Goal: Information Seeking & Learning: Learn about a topic

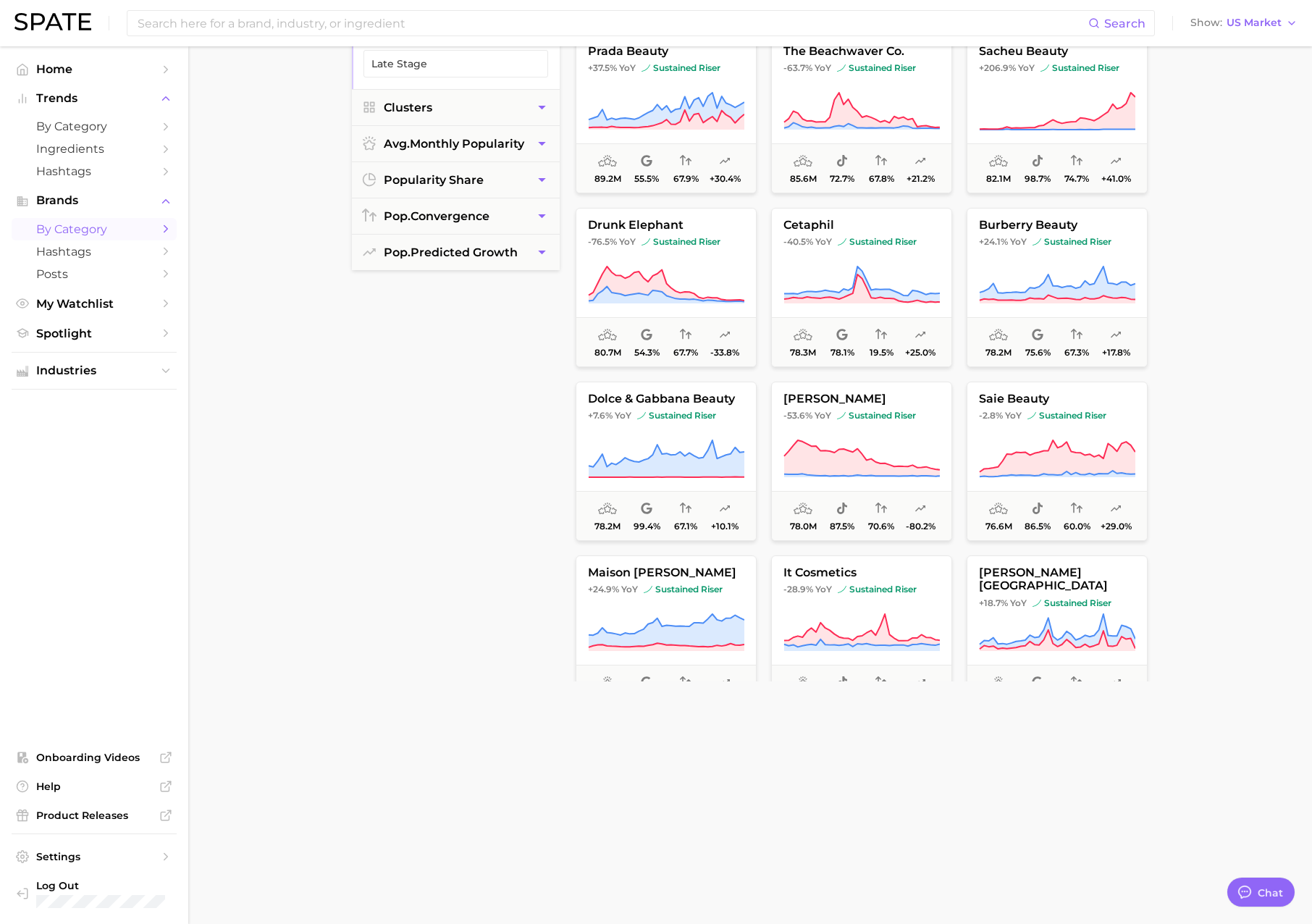
scroll to position [216, 0]
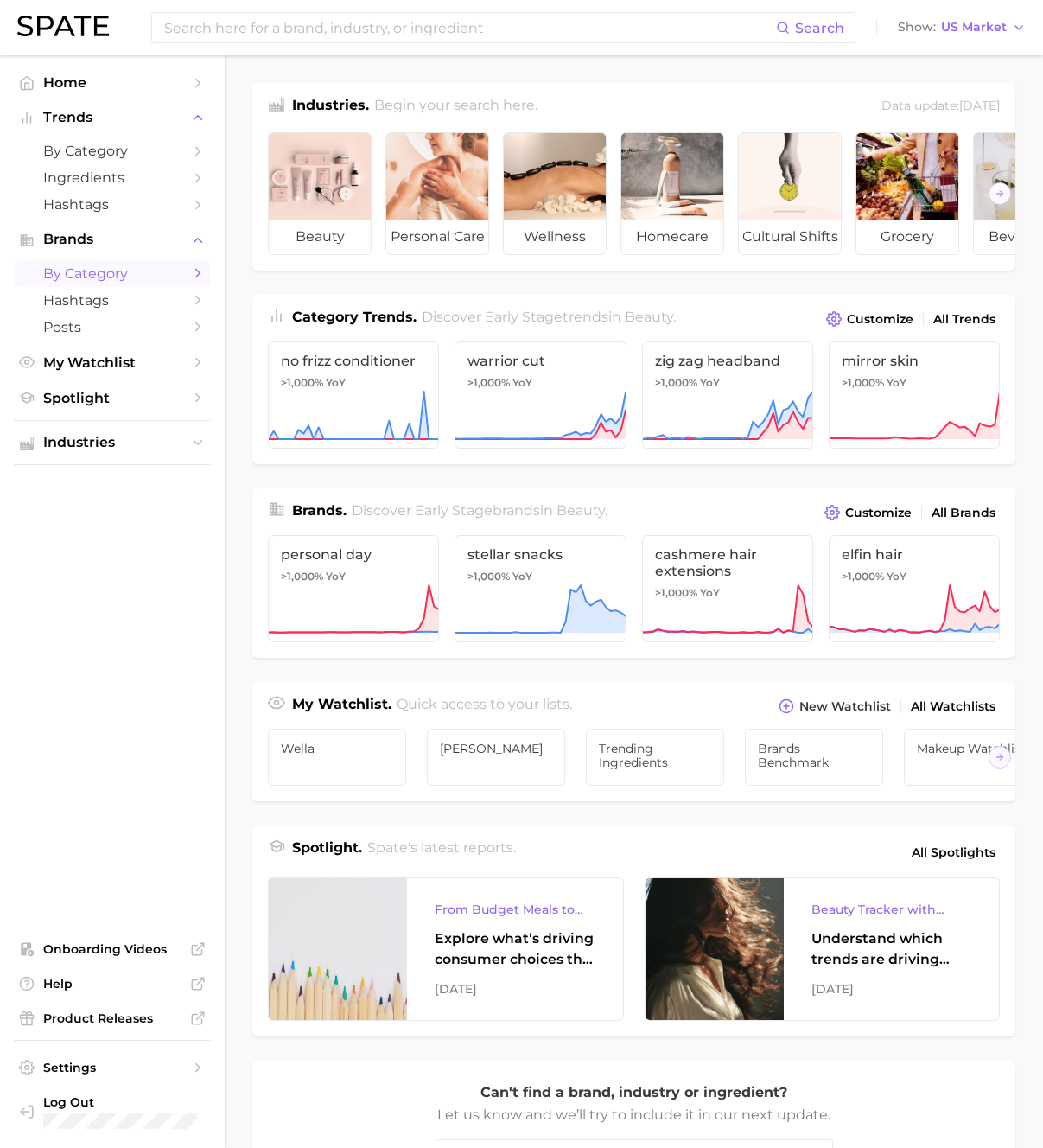
click at [122, 274] on span "by Category" at bounding box center [111, 273] width 138 height 17
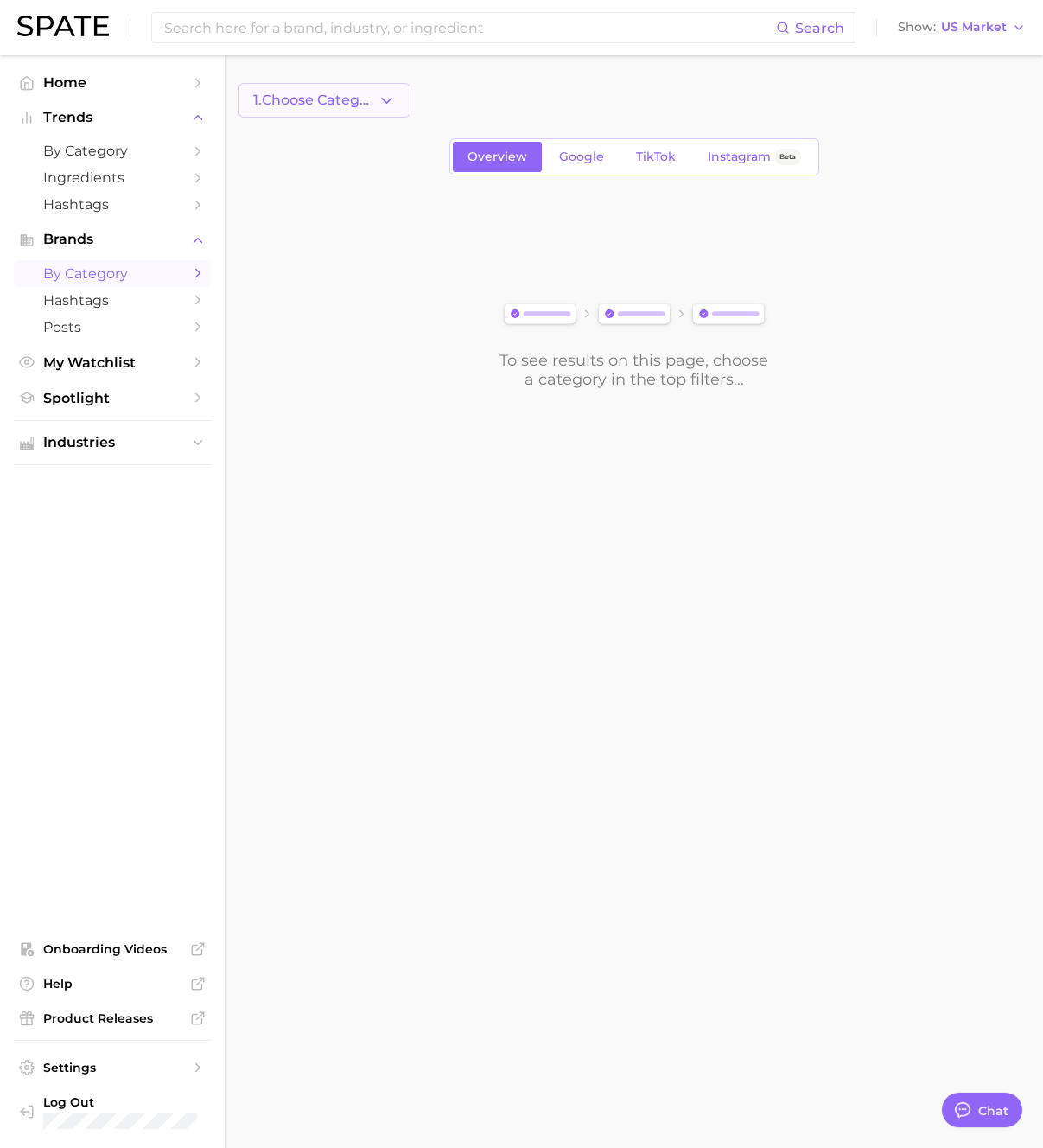
click at [401, 97] on button "1. Choose Category" at bounding box center [325, 99] width 172 height 34
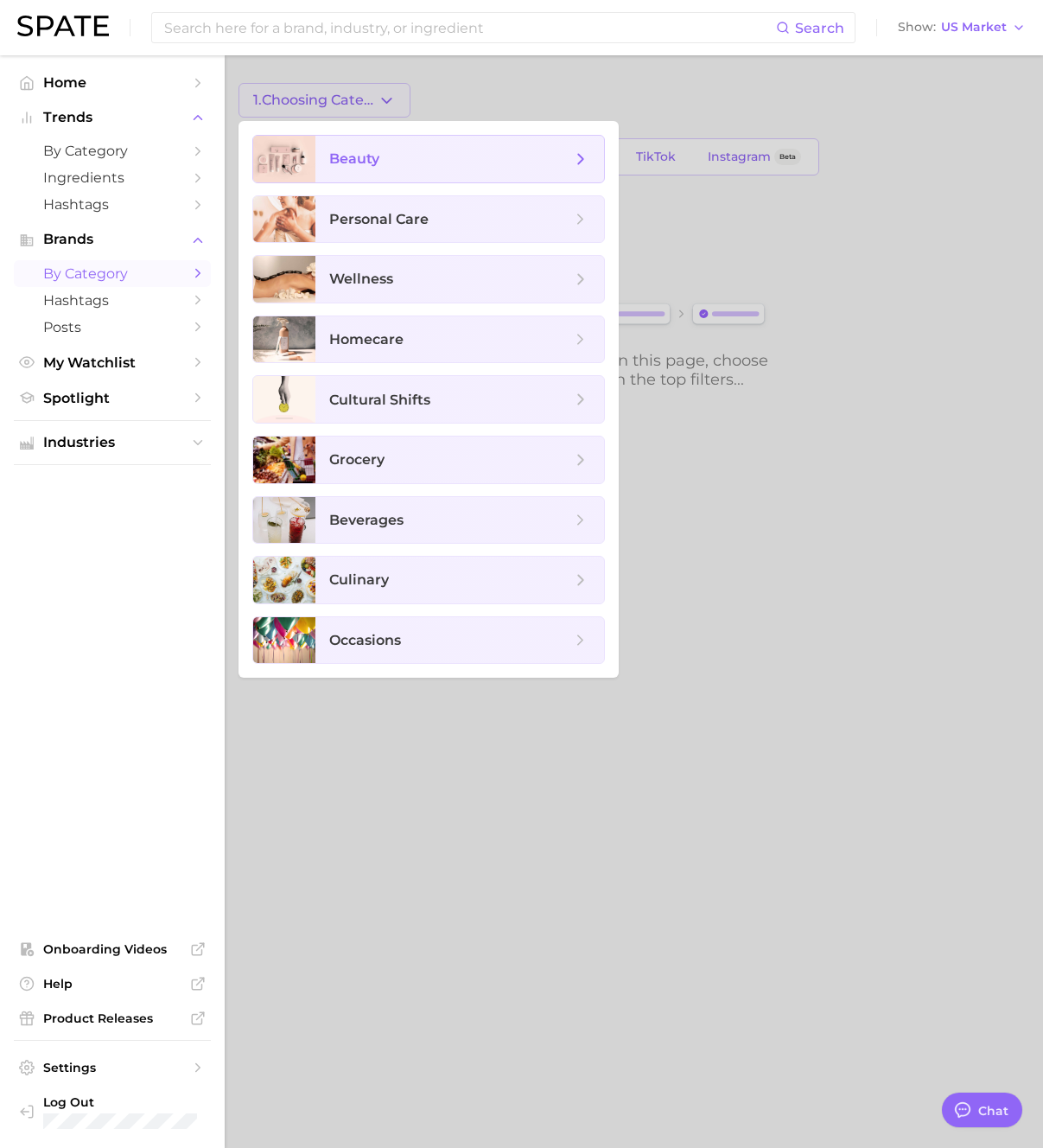
click at [401, 151] on span "beauty" at bounding box center [450, 159] width 242 height 19
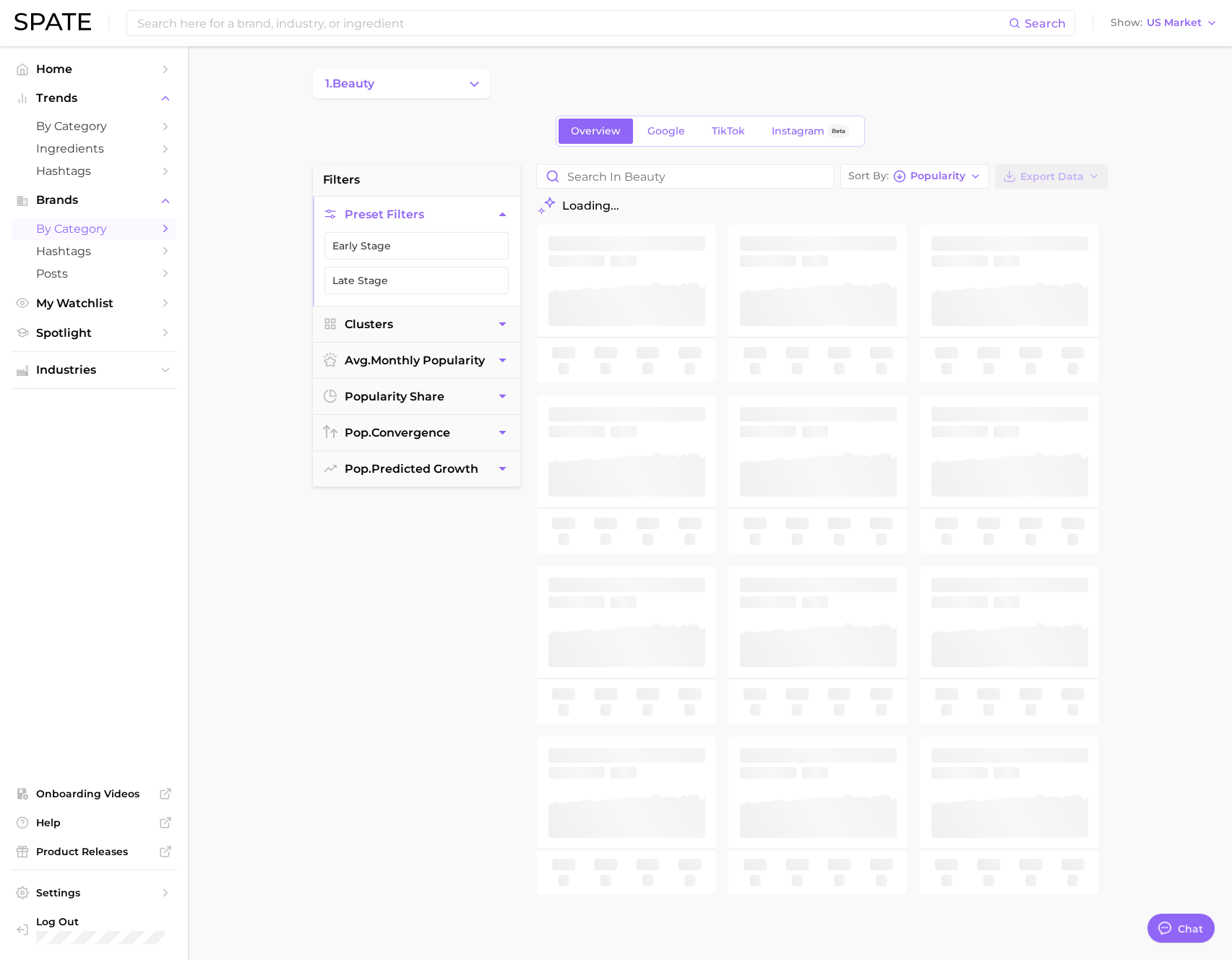
type textarea "x"
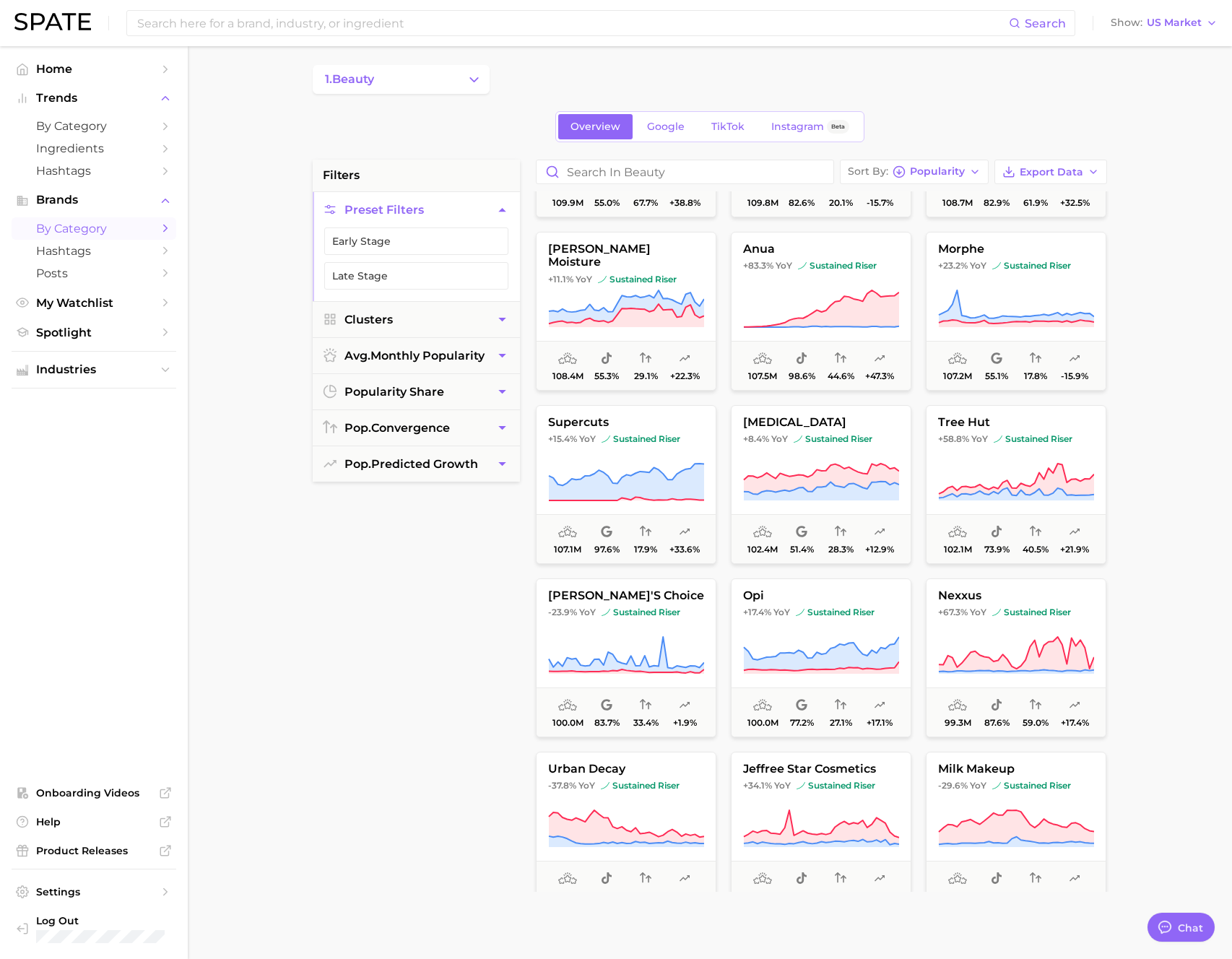
scroll to position [3358, 0]
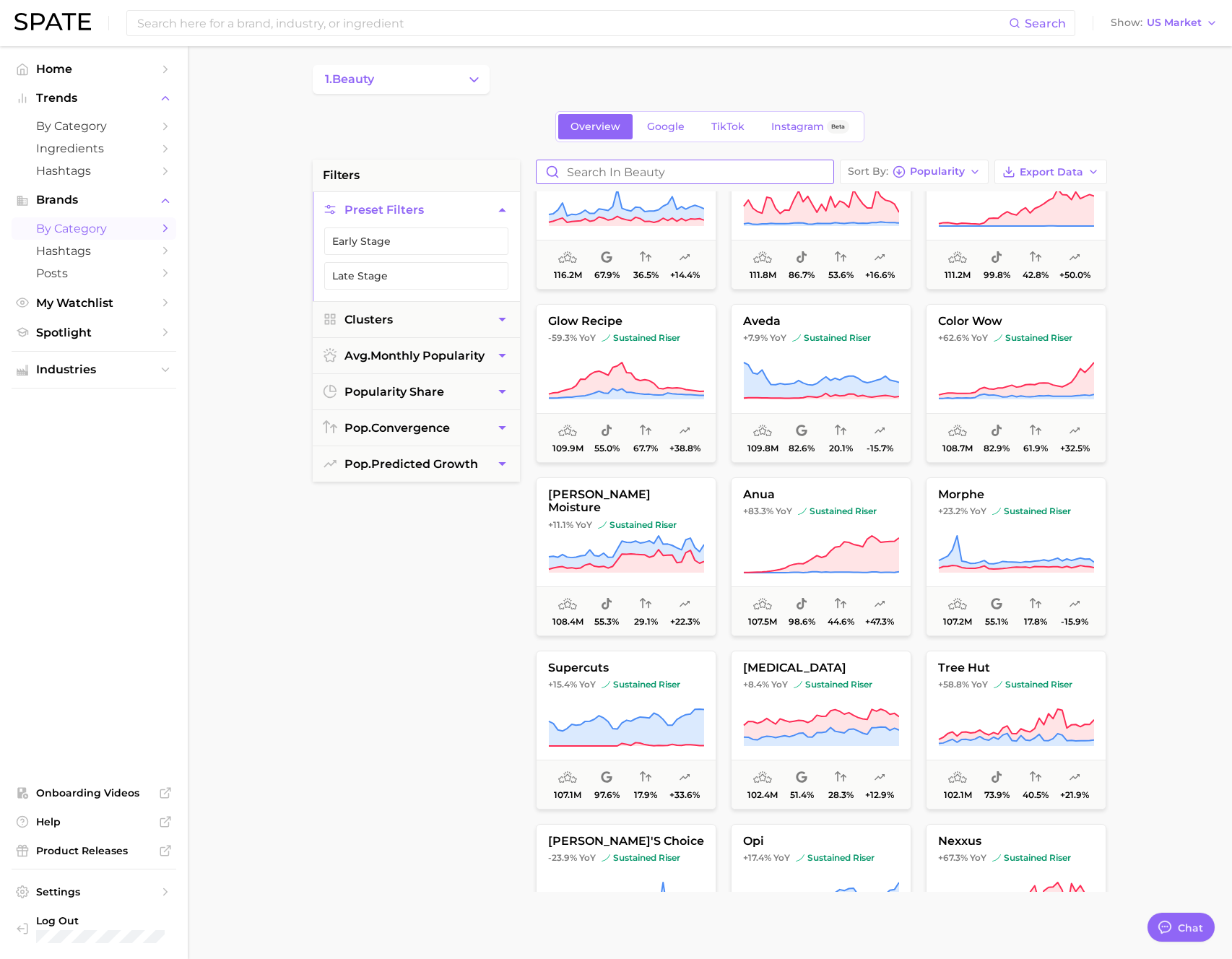
click at [604, 170] on input "Search in beauty" at bounding box center [685, 171] width 297 height 23
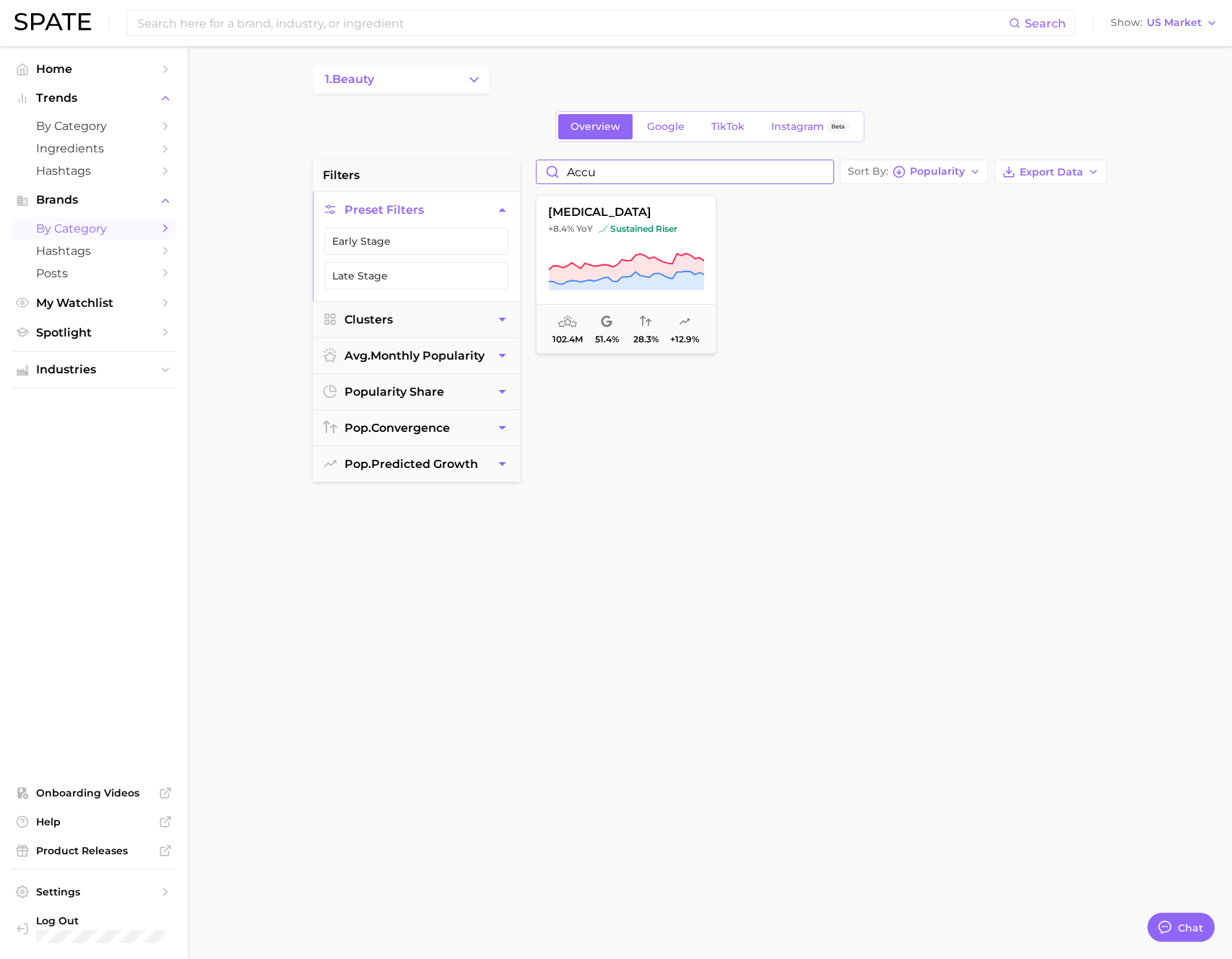
click at [721, 173] on input "accu" at bounding box center [685, 171] width 297 height 23
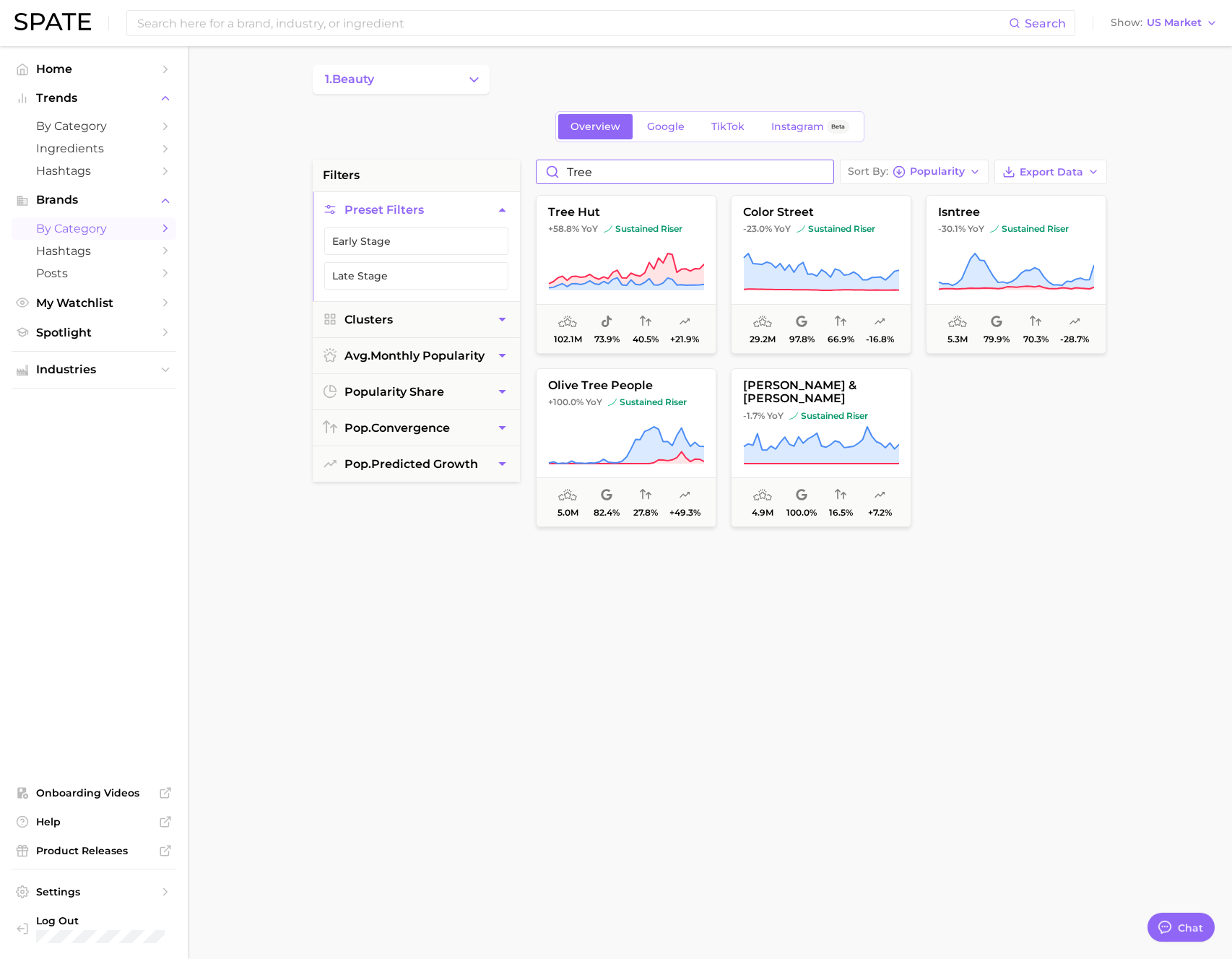
click at [642, 176] on input "tree" at bounding box center [685, 171] width 297 height 23
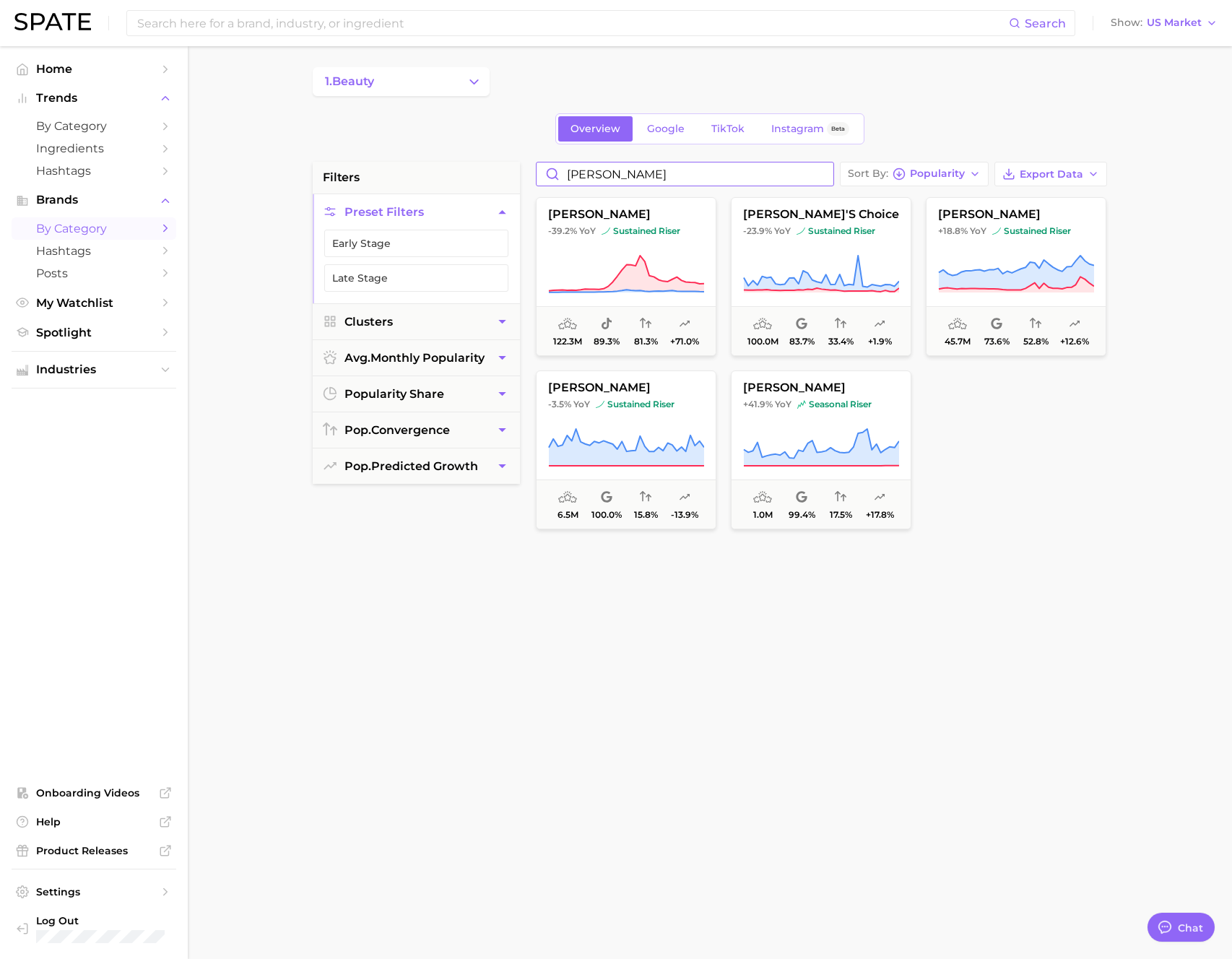
click at [726, 172] on input "paul" at bounding box center [685, 173] width 297 height 23
click at [726, 172] on input "paul" at bounding box center [685, 172] width 297 height 23
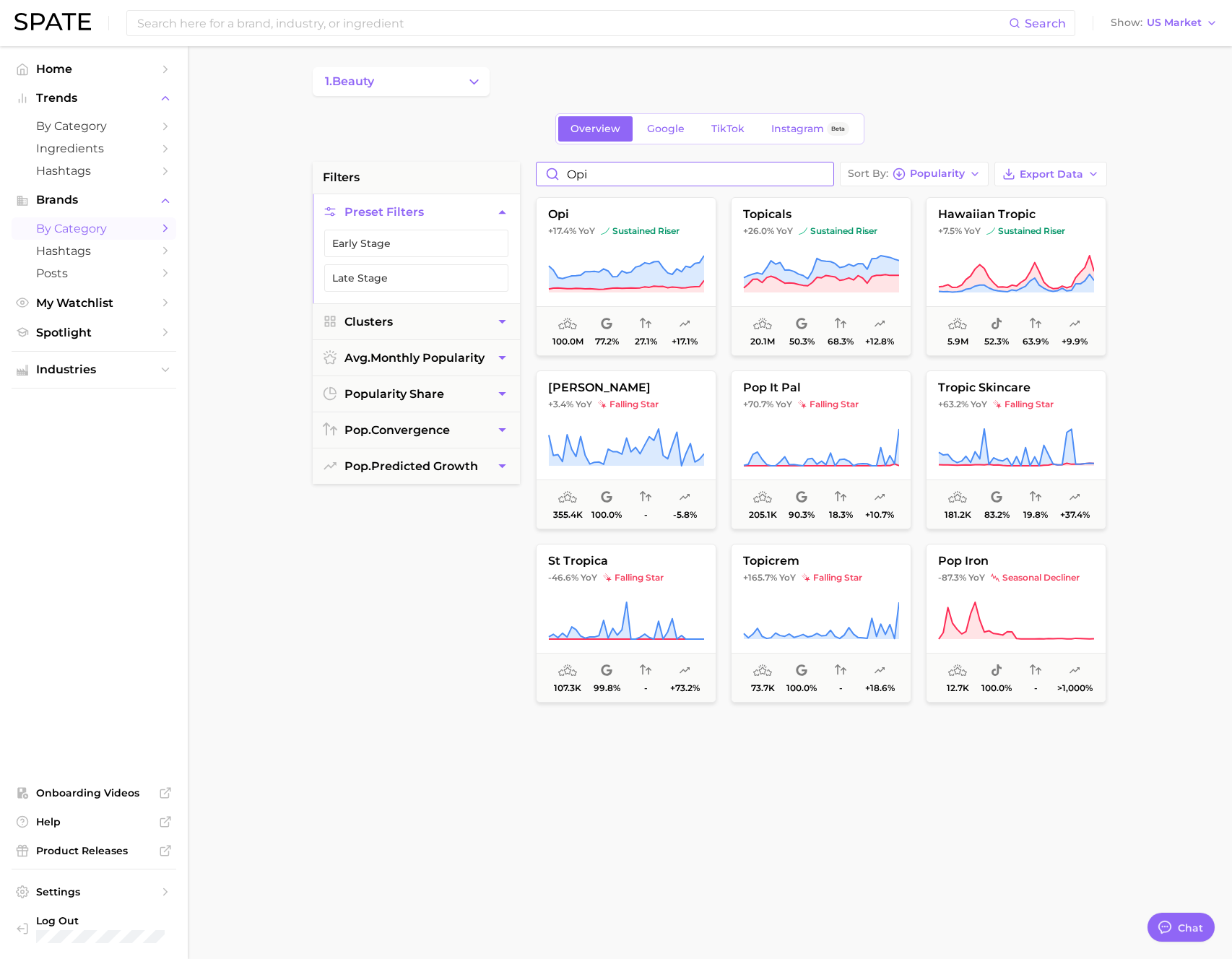
click at [672, 175] on input "opi" at bounding box center [685, 173] width 297 height 23
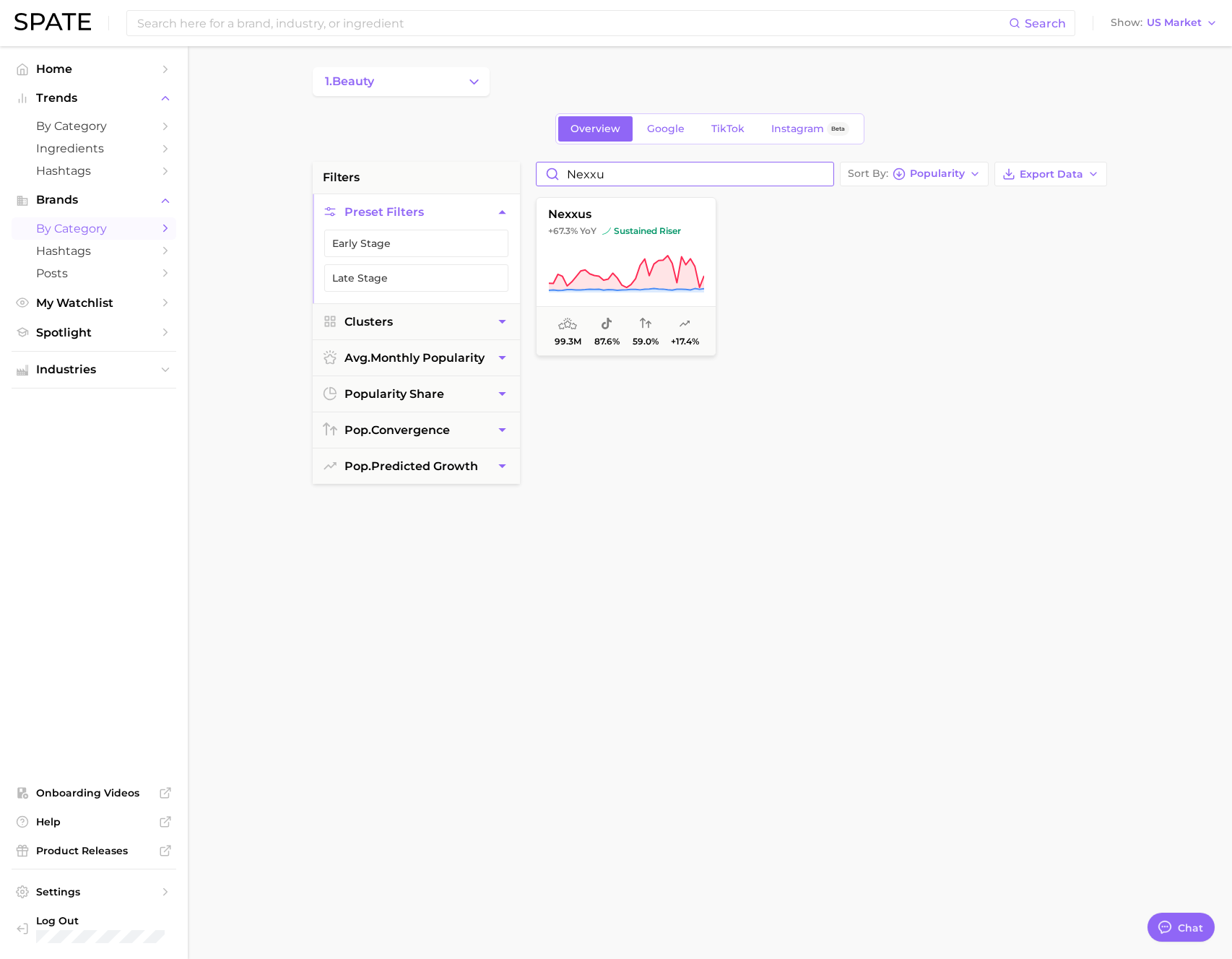
click at [659, 183] on input "nexxu" at bounding box center [685, 173] width 297 height 23
click at [660, 183] on input "nexxu" at bounding box center [685, 173] width 297 height 23
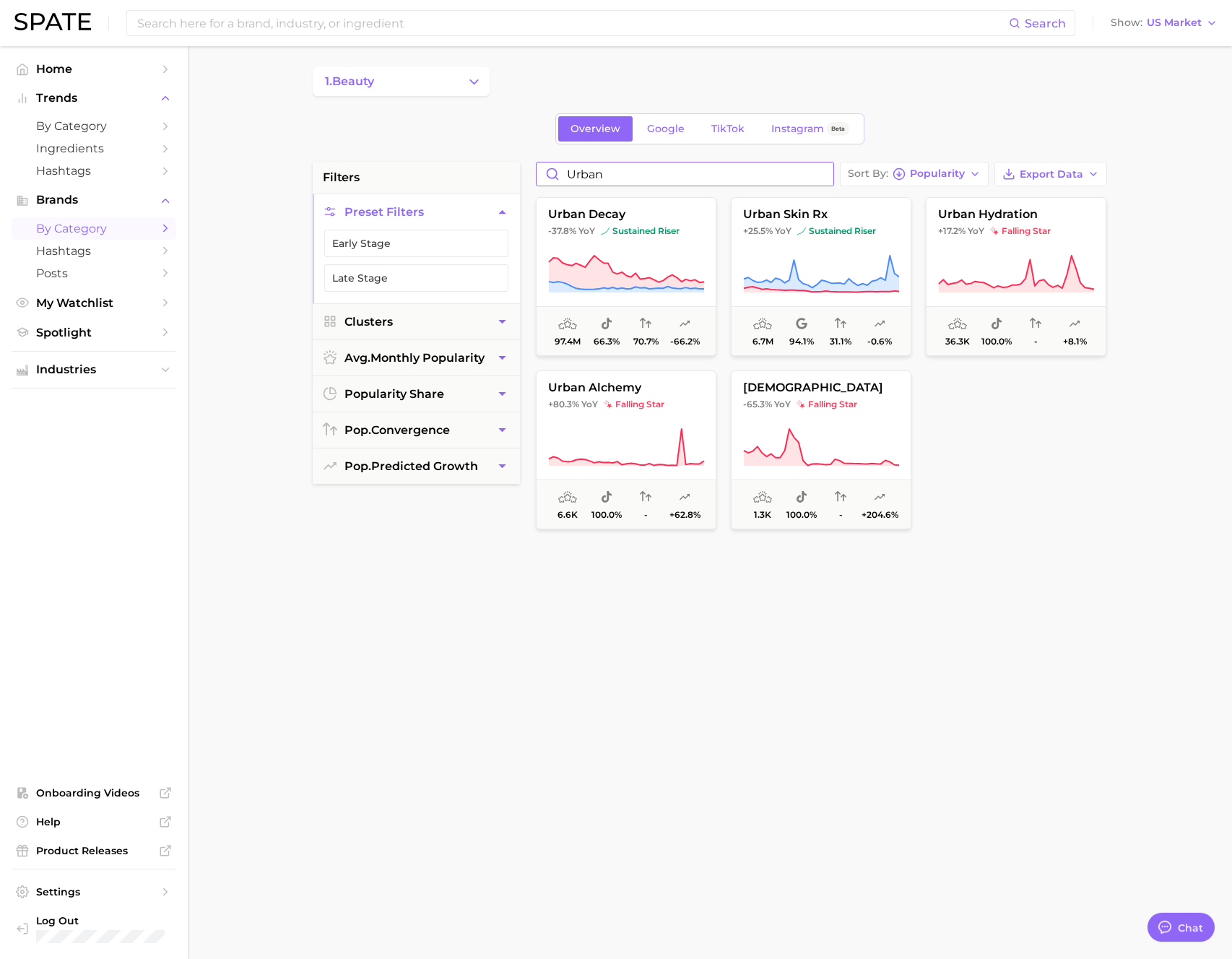
click at [652, 181] on input "urban" at bounding box center [685, 173] width 297 height 23
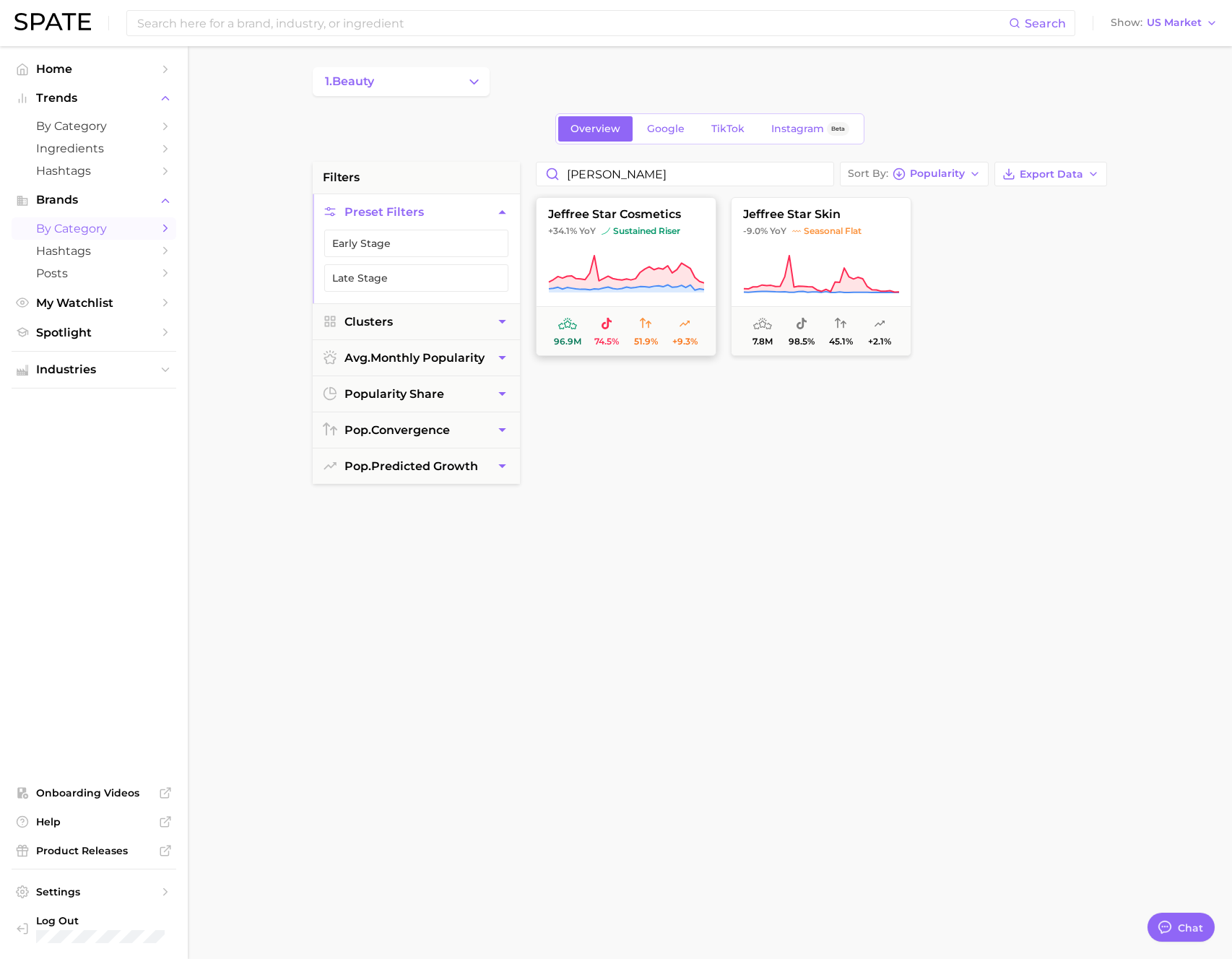
click at [649, 249] on button "jeffree star cosmetics +34.1% YoY sustained riser 96.9m 74.5% 51.9% +9.3%" at bounding box center [626, 277] width 181 height 159
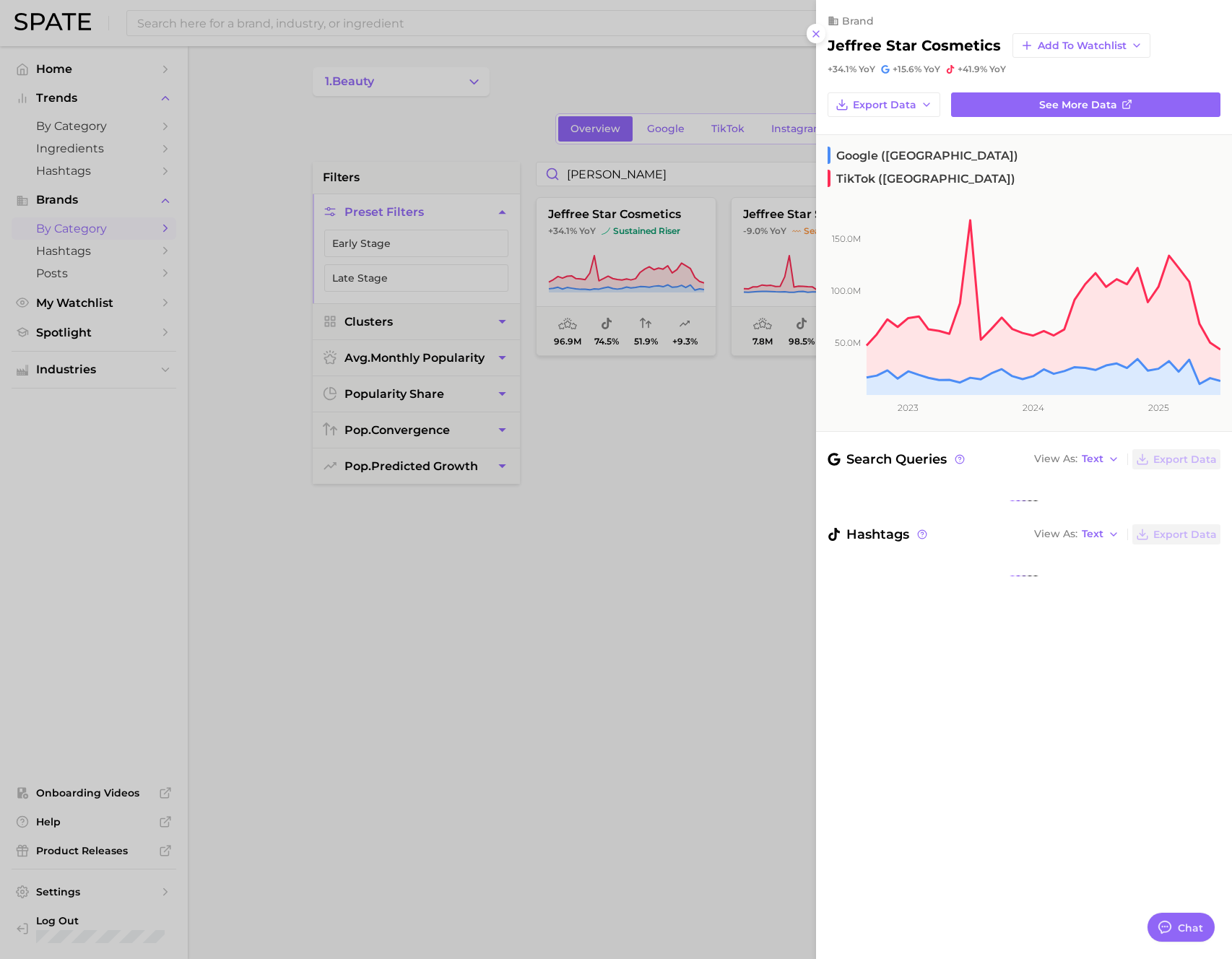
click at [649, 249] on div at bounding box center [616, 479] width 1232 height 959
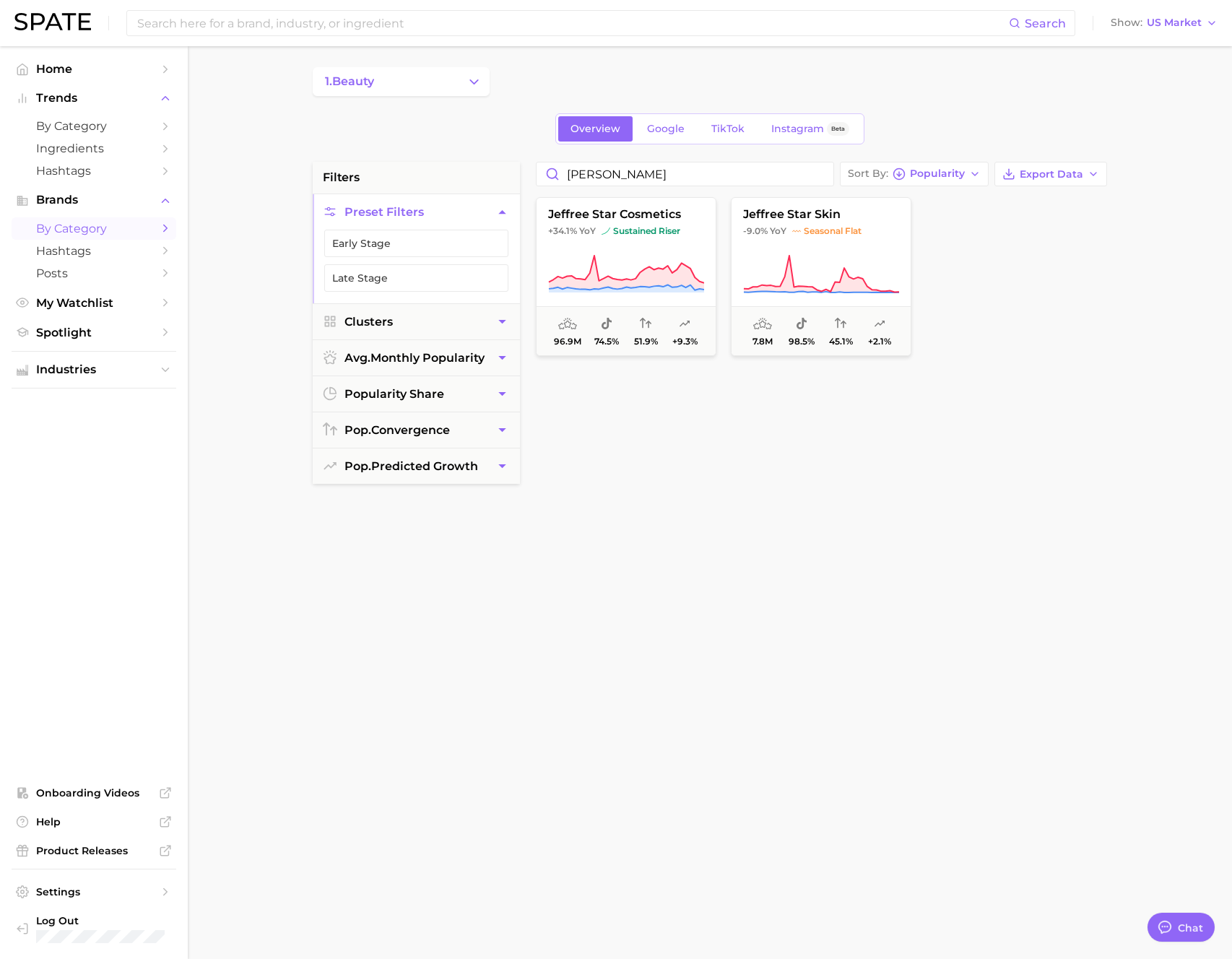
click at [649, 249] on button "jeffree star cosmetics +34.1% YoY sustained riser 96.9m 74.5% 51.9% +9.3%" at bounding box center [626, 277] width 181 height 159
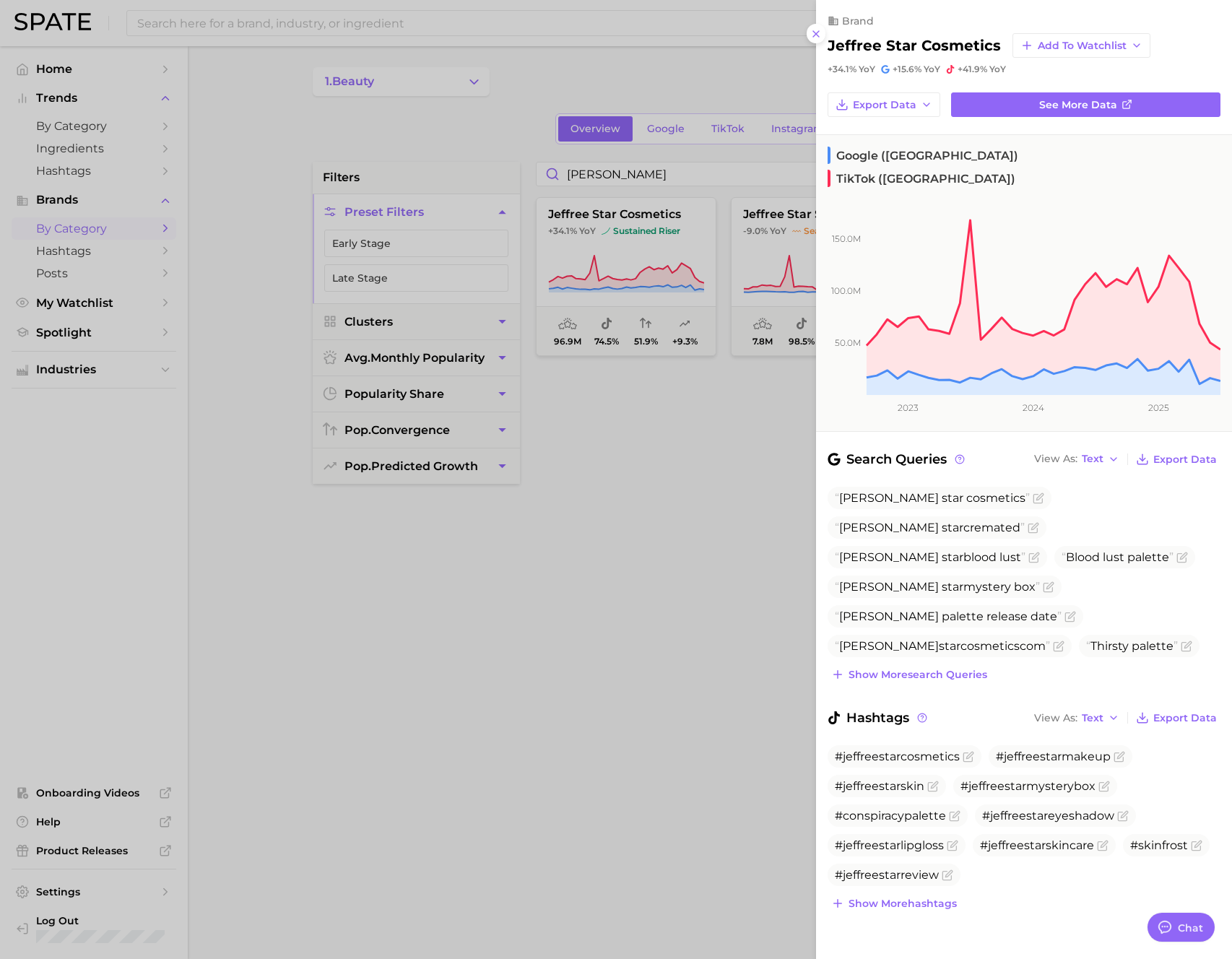
click at [649, 249] on div at bounding box center [616, 479] width 1232 height 959
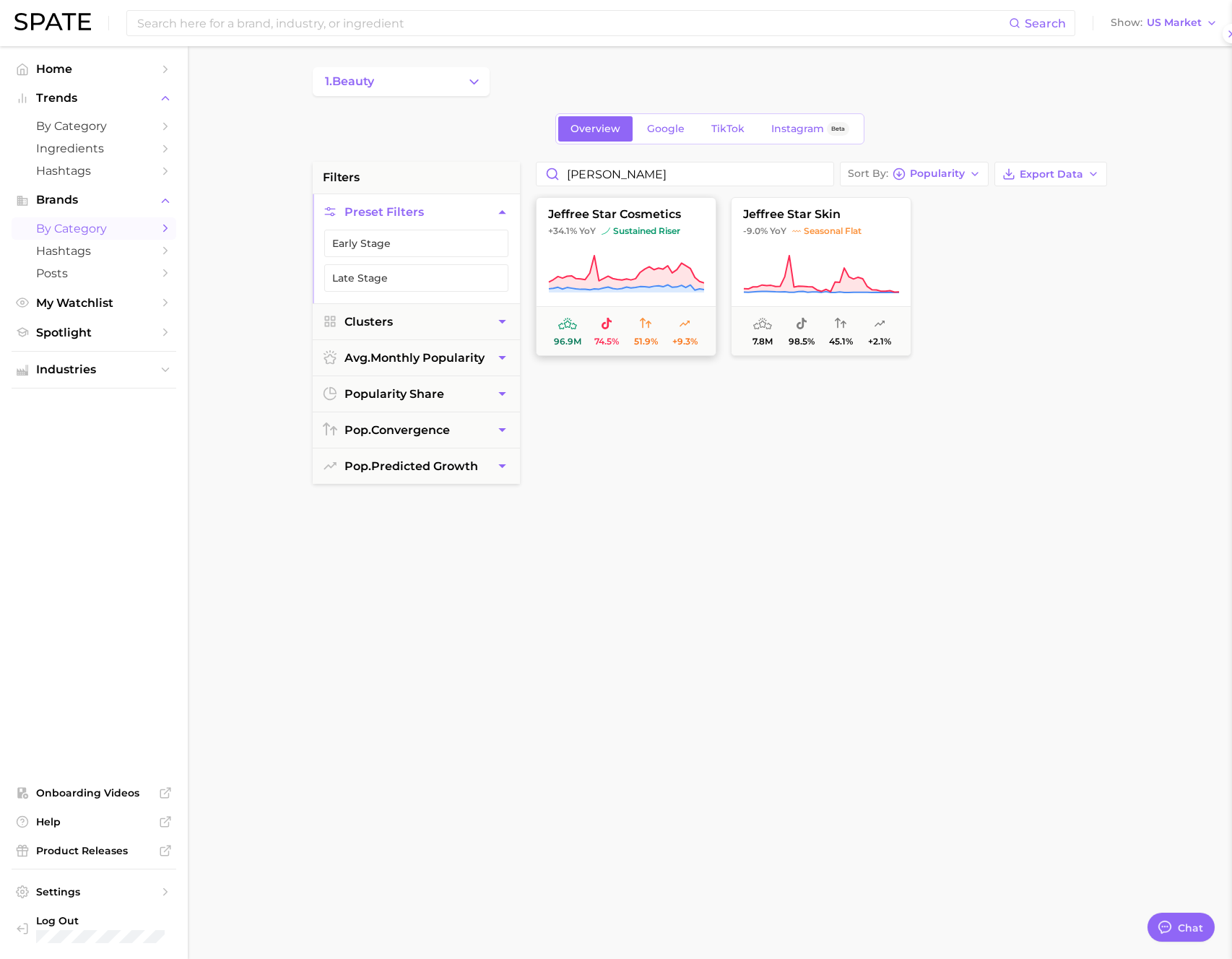
click at [649, 249] on button "jeffree star cosmetics +34.1% YoY sustained riser 96.9m 74.5% 51.9% +9.3%" at bounding box center [626, 277] width 181 height 159
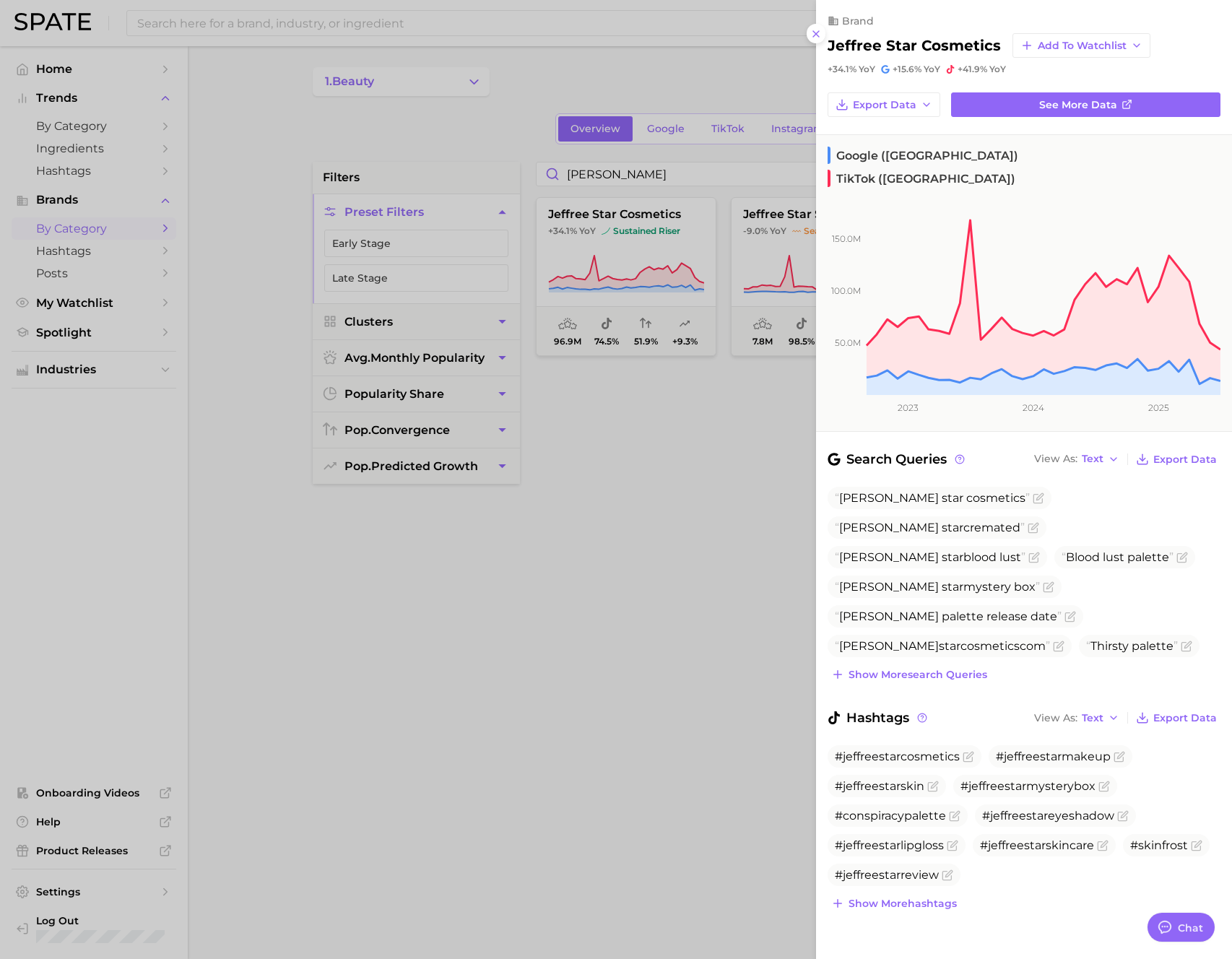
click at [690, 173] on div at bounding box center [616, 479] width 1232 height 959
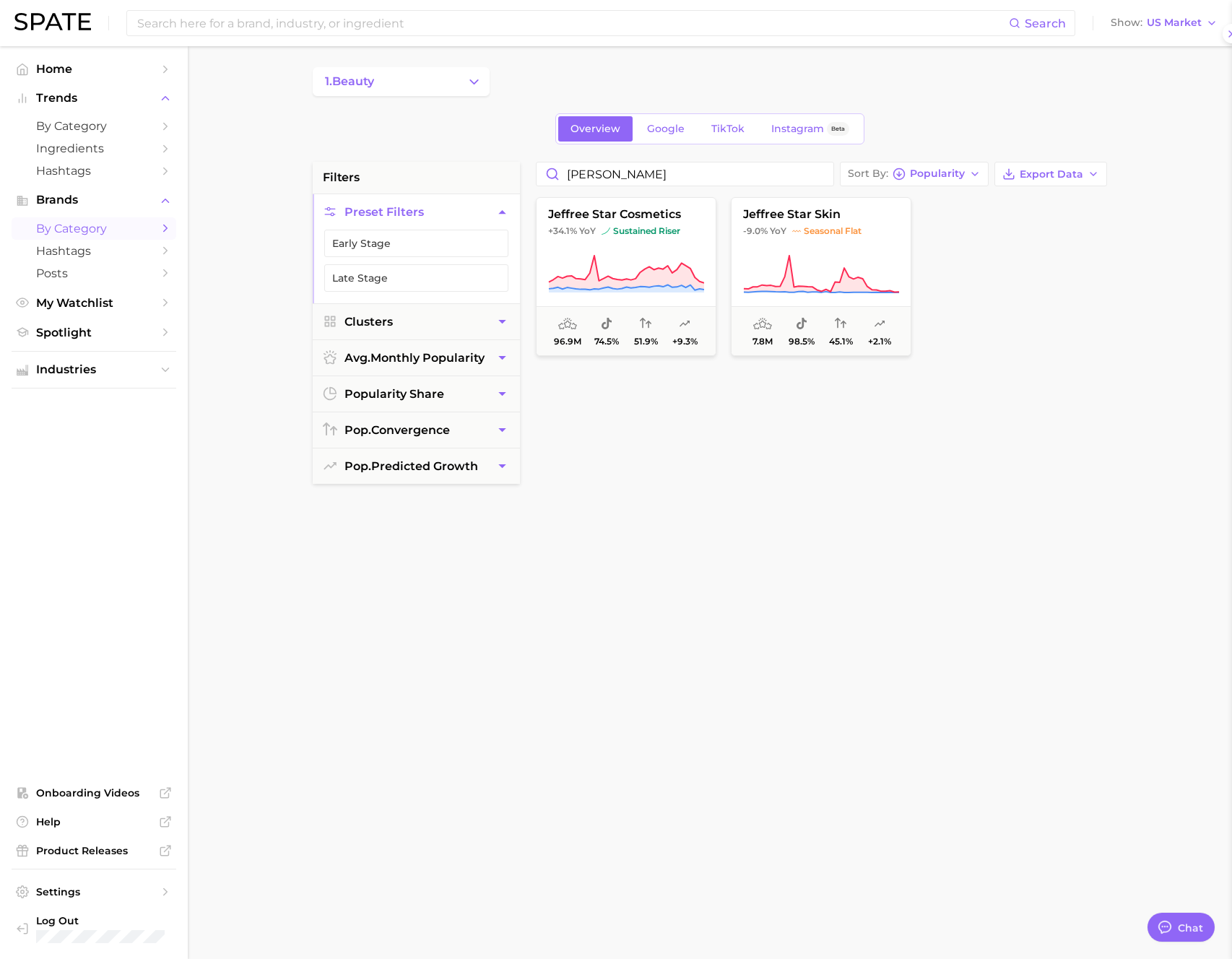
click at [690, 173] on div at bounding box center [616, 479] width 1232 height 959
click at [691, 175] on input "jeff" at bounding box center [685, 173] width 297 height 23
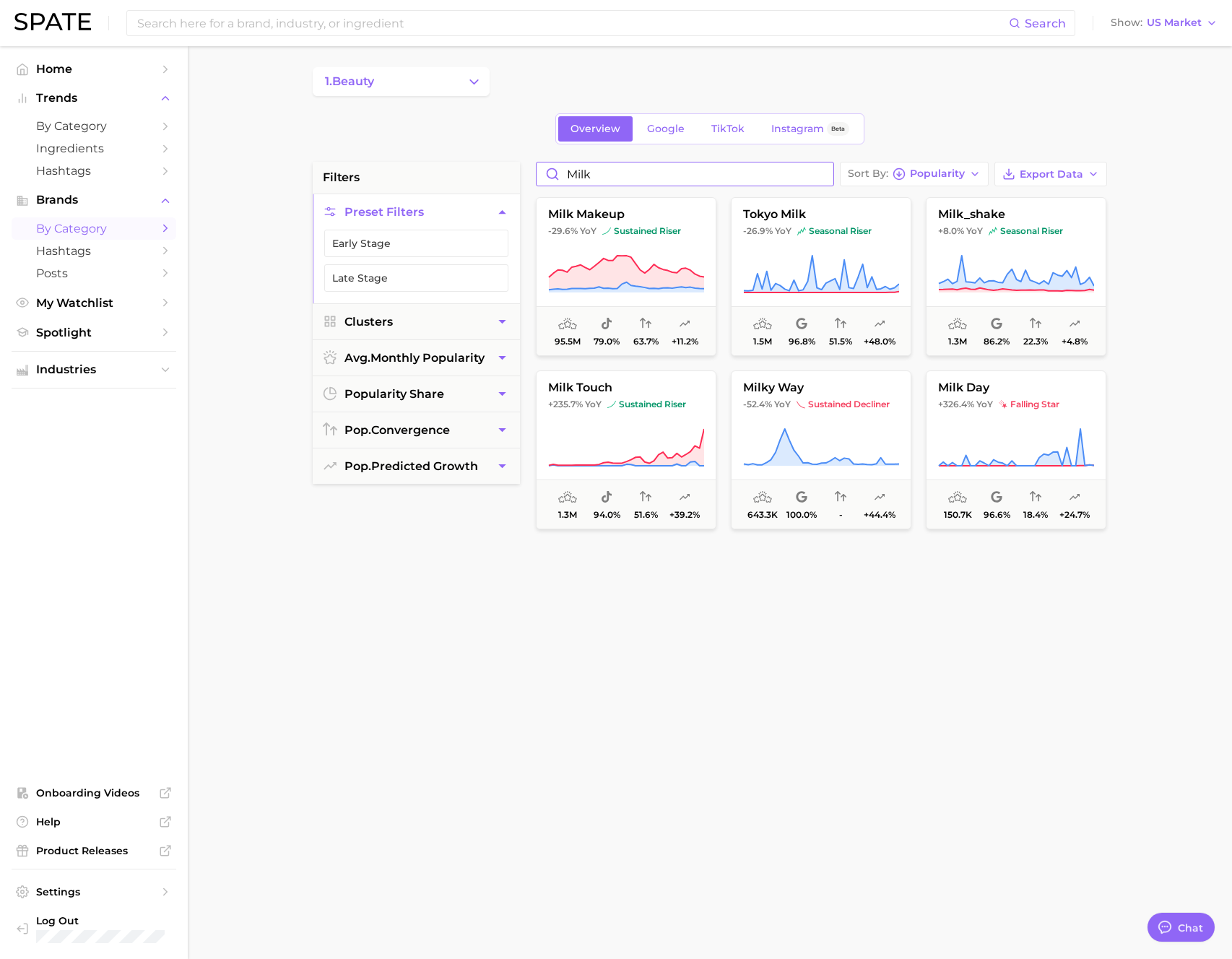
click at [626, 170] on input "milk" at bounding box center [685, 173] width 297 height 23
click at [627, 170] on input "milk" at bounding box center [685, 173] width 297 height 23
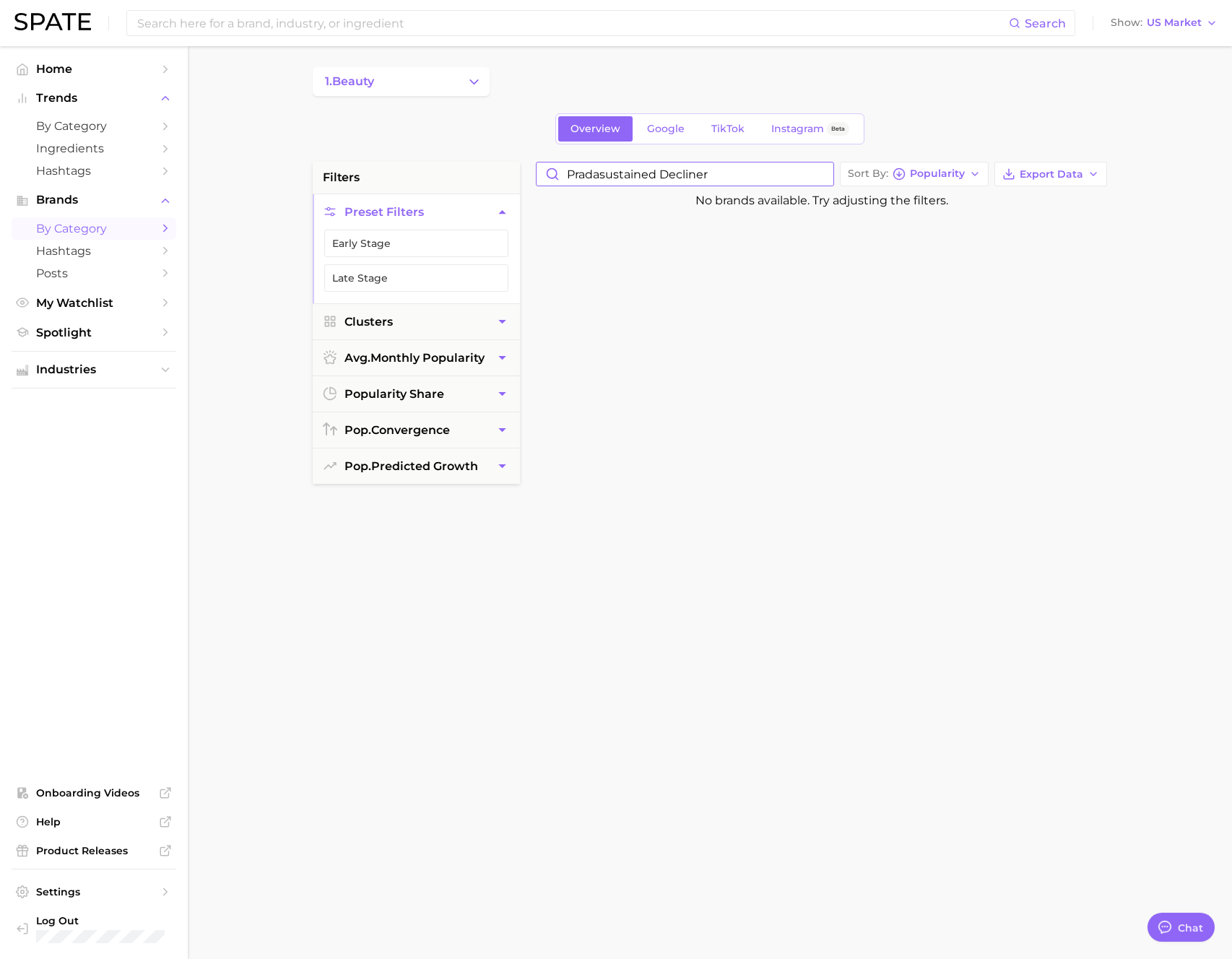
click at [764, 179] on input "pradasustained decliner" at bounding box center [685, 173] width 297 height 23
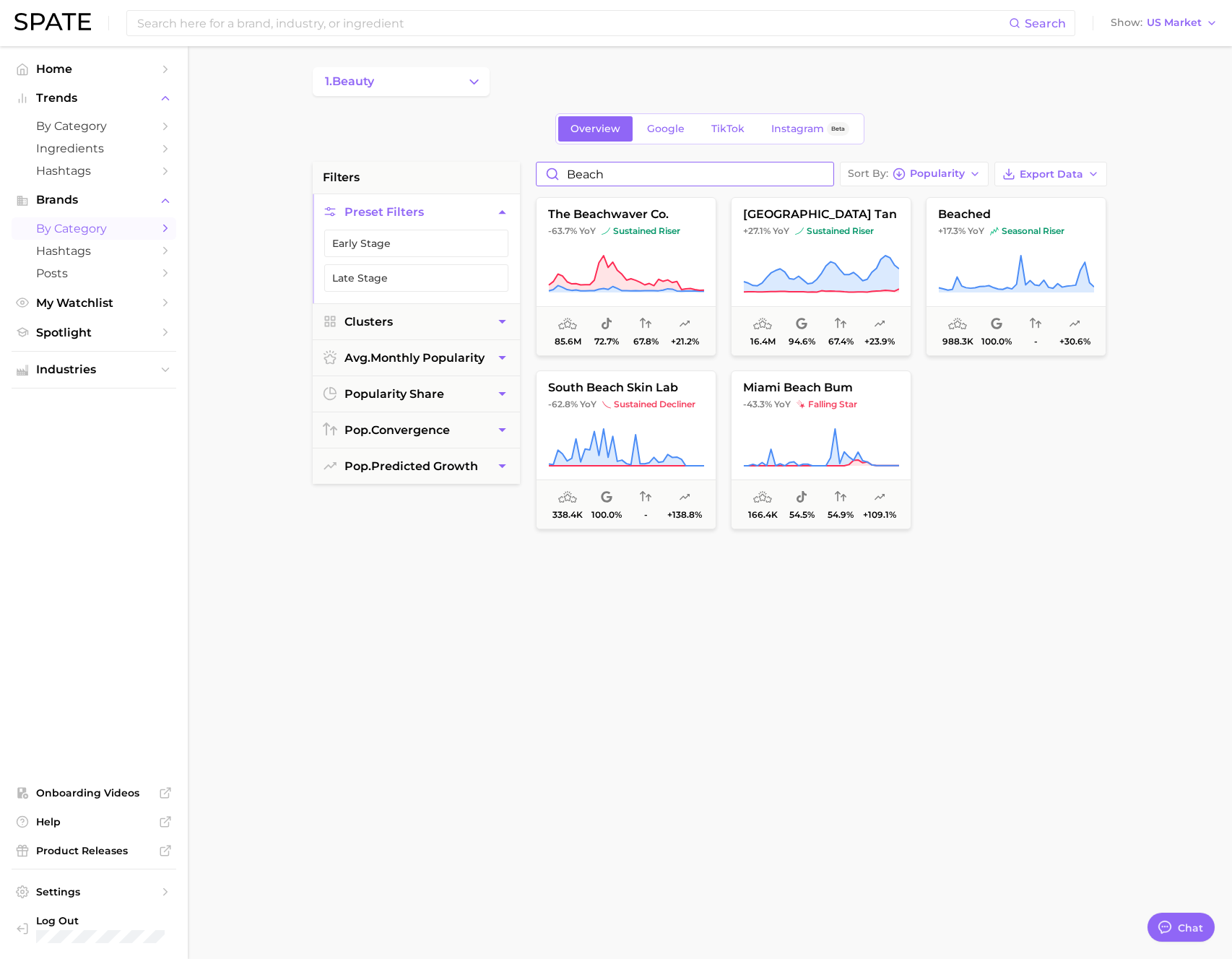
click at [636, 172] on input "beach" at bounding box center [685, 173] width 297 height 23
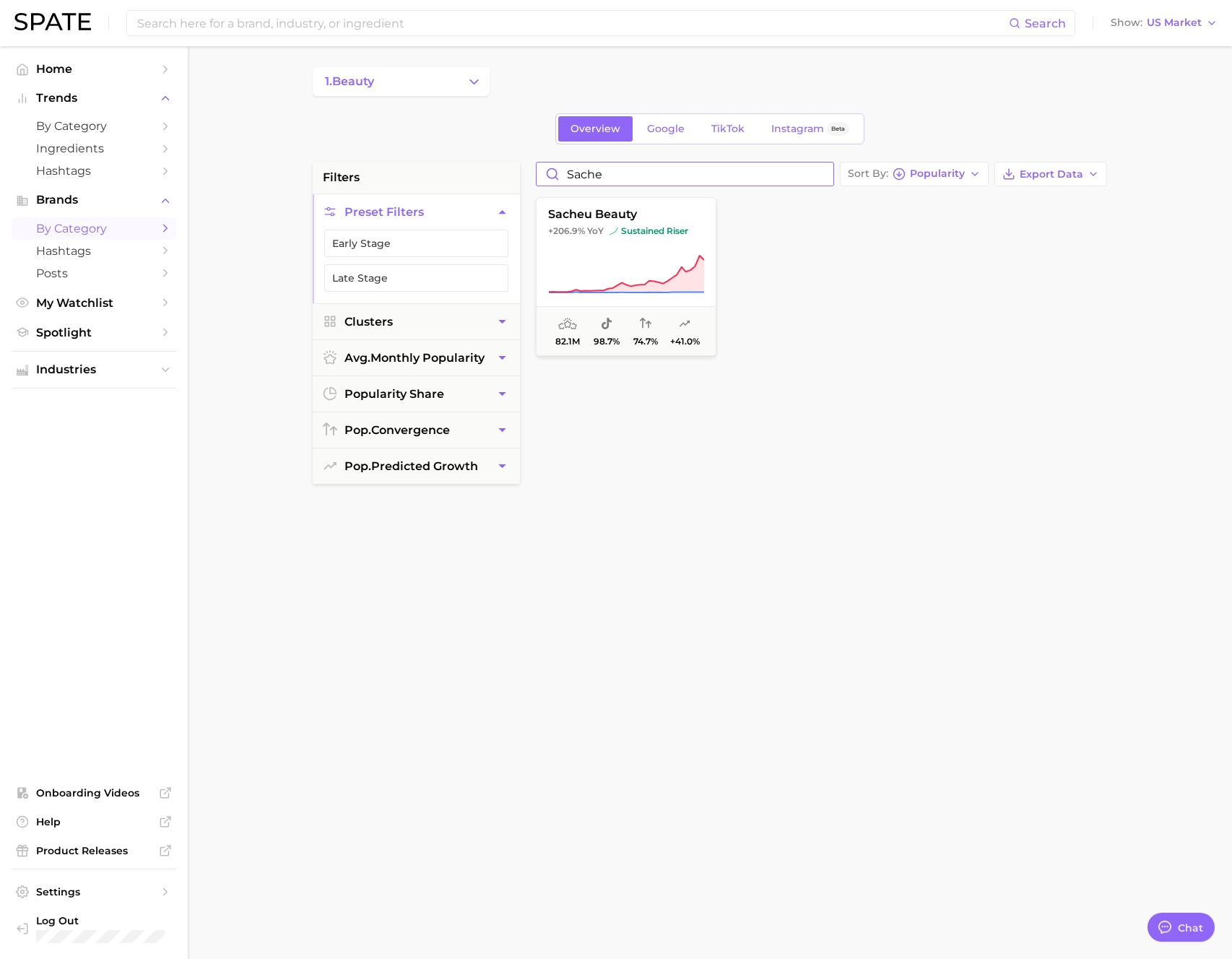
click at [751, 178] on input "sache" at bounding box center [685, 173] width 297 height 23
click at [734, 164] on input "drunksustained riser" at bounding box center [685, 173] width 297 height 23
click at [735, 169] on input "drunksustained riser" at bounding box center [685, 173] width 297 height 23
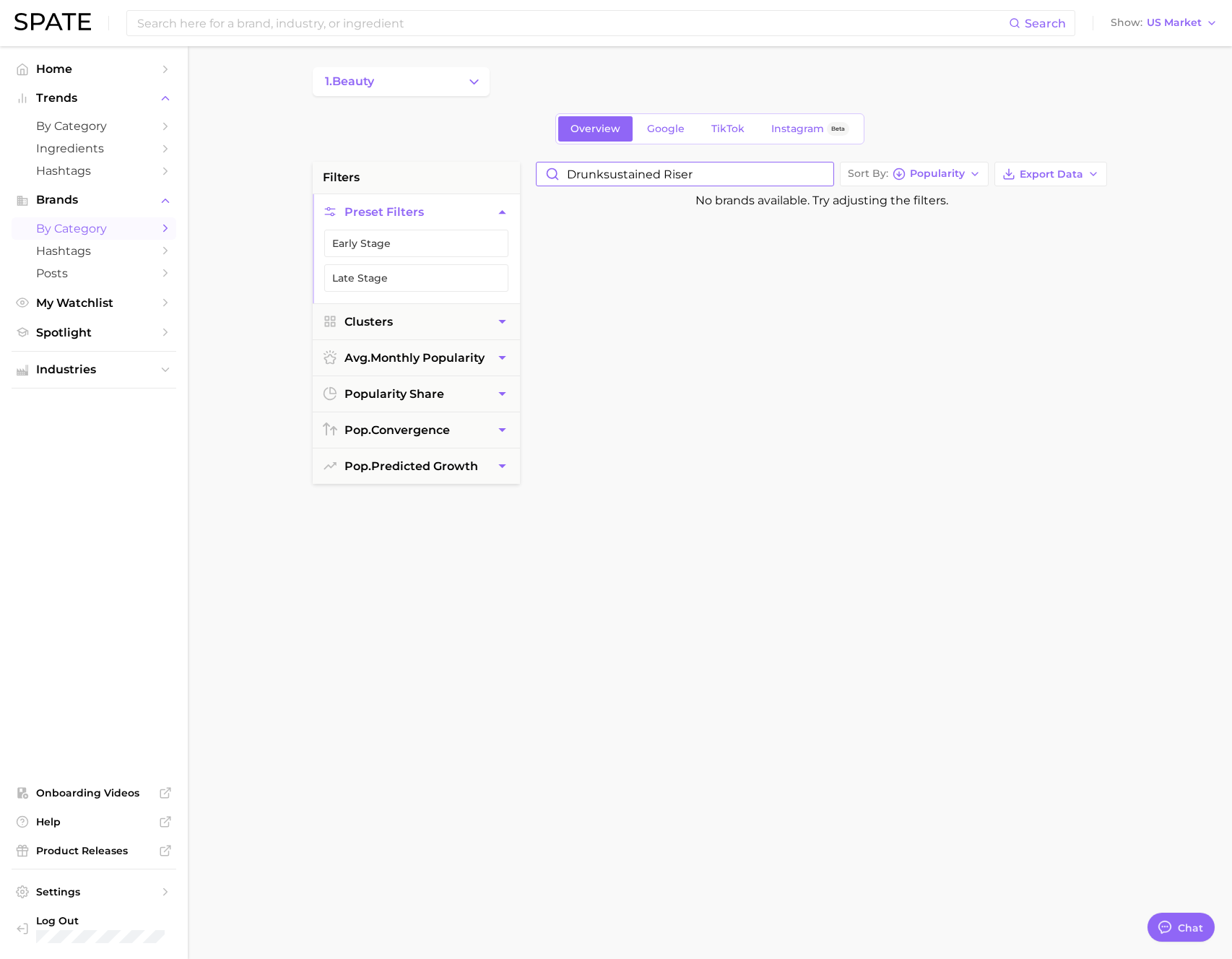
click at [735, 169] on input "drunksustained riser" at bounding box center [685, 173] width 297 height 23
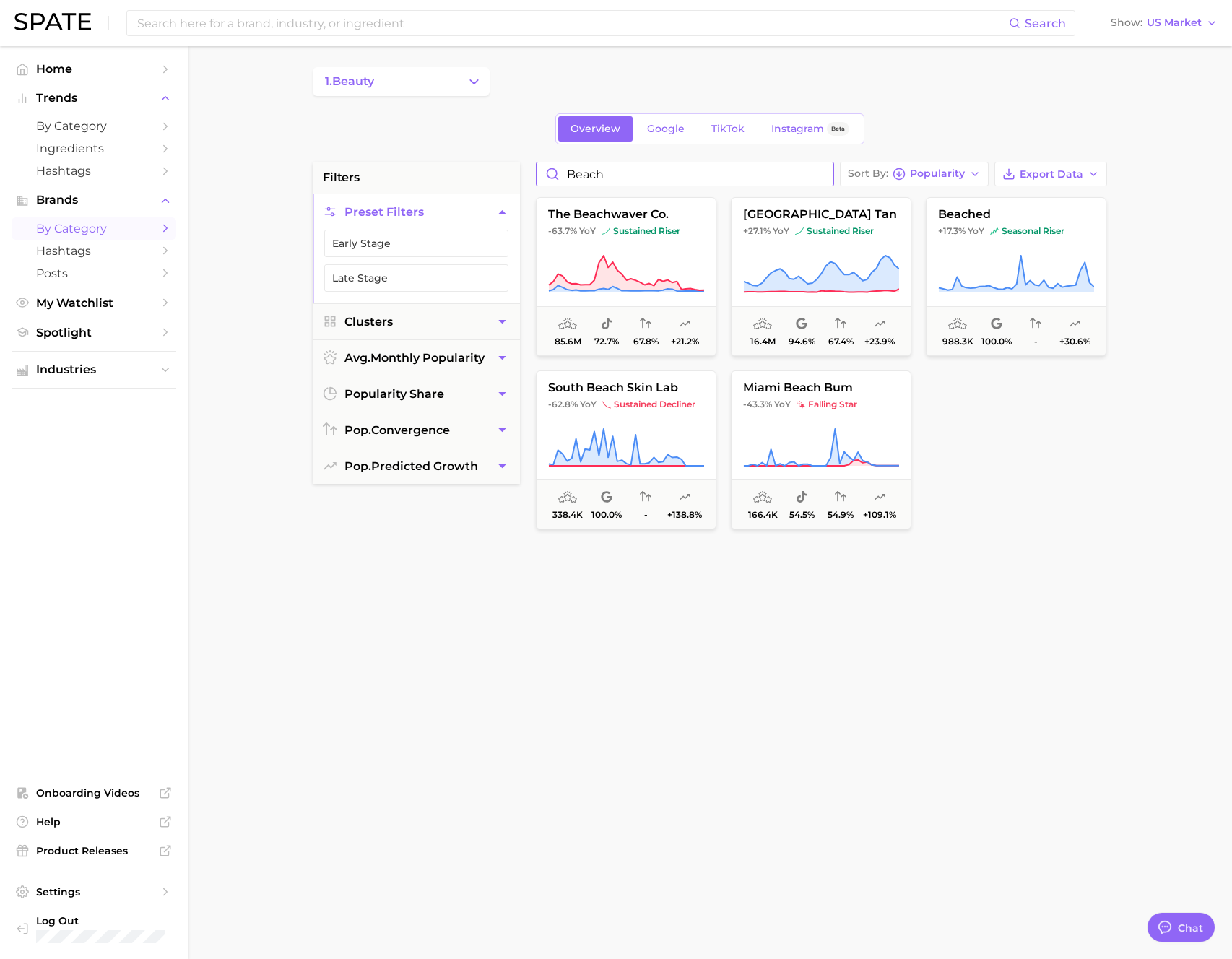
click at [707, 177] on input "beach" at bounding box center [685, 173] width 297 height 23
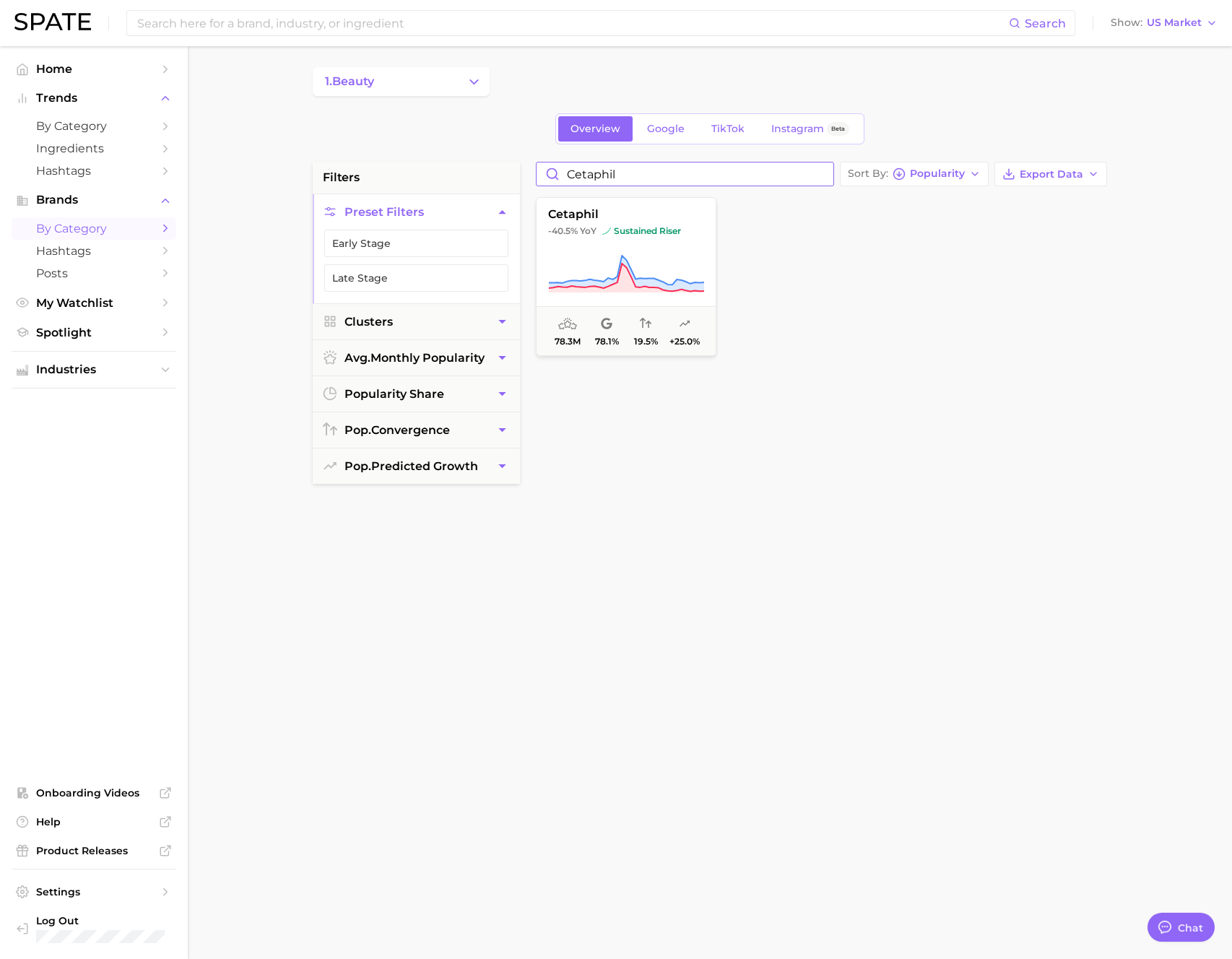
click at [658, 167] on input "cetaphil" at bounding box center [685, 173] width 297 height 23
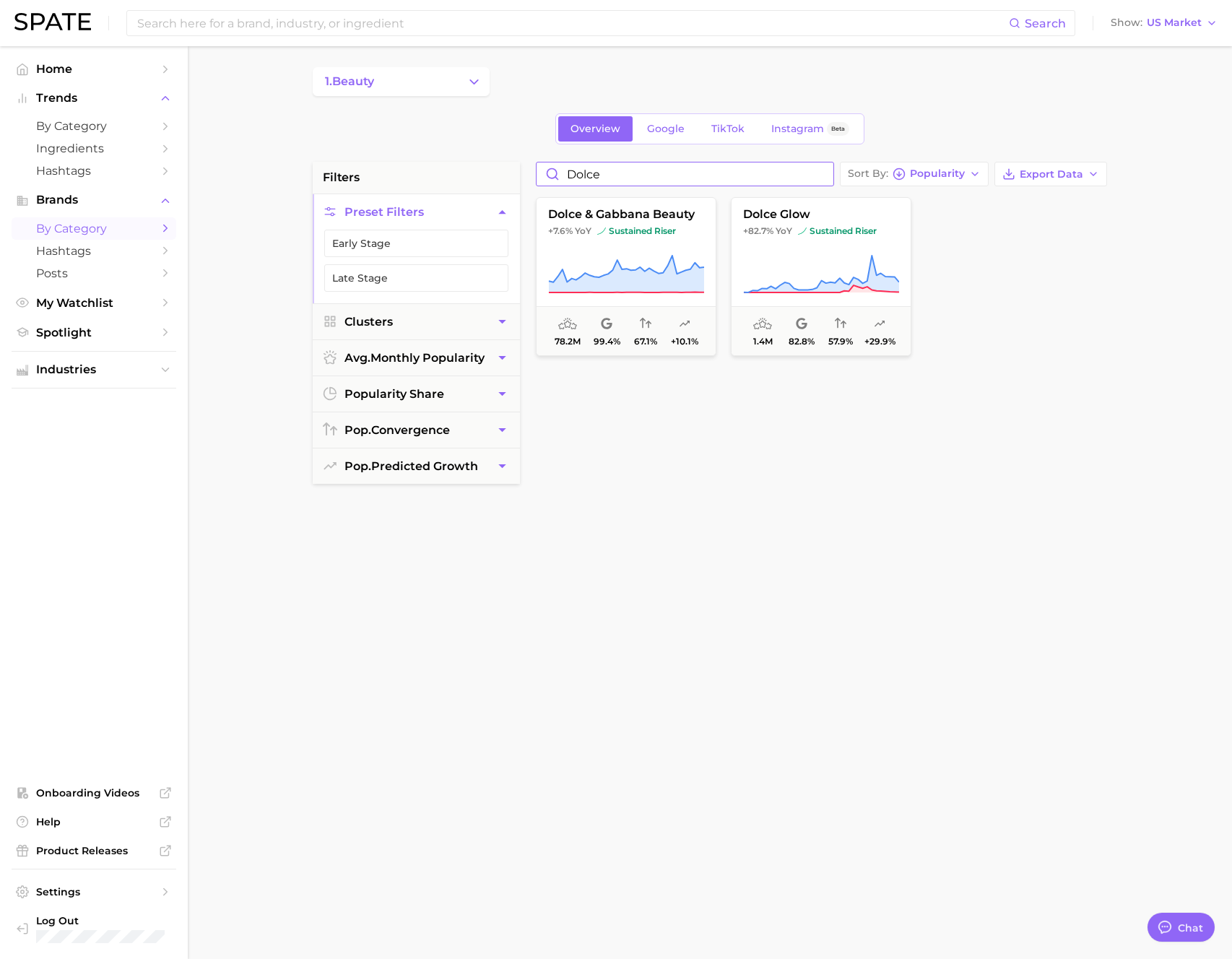
click at [614, 172] on input "dolce" at bounding box center [685, 173] width 297 height 23
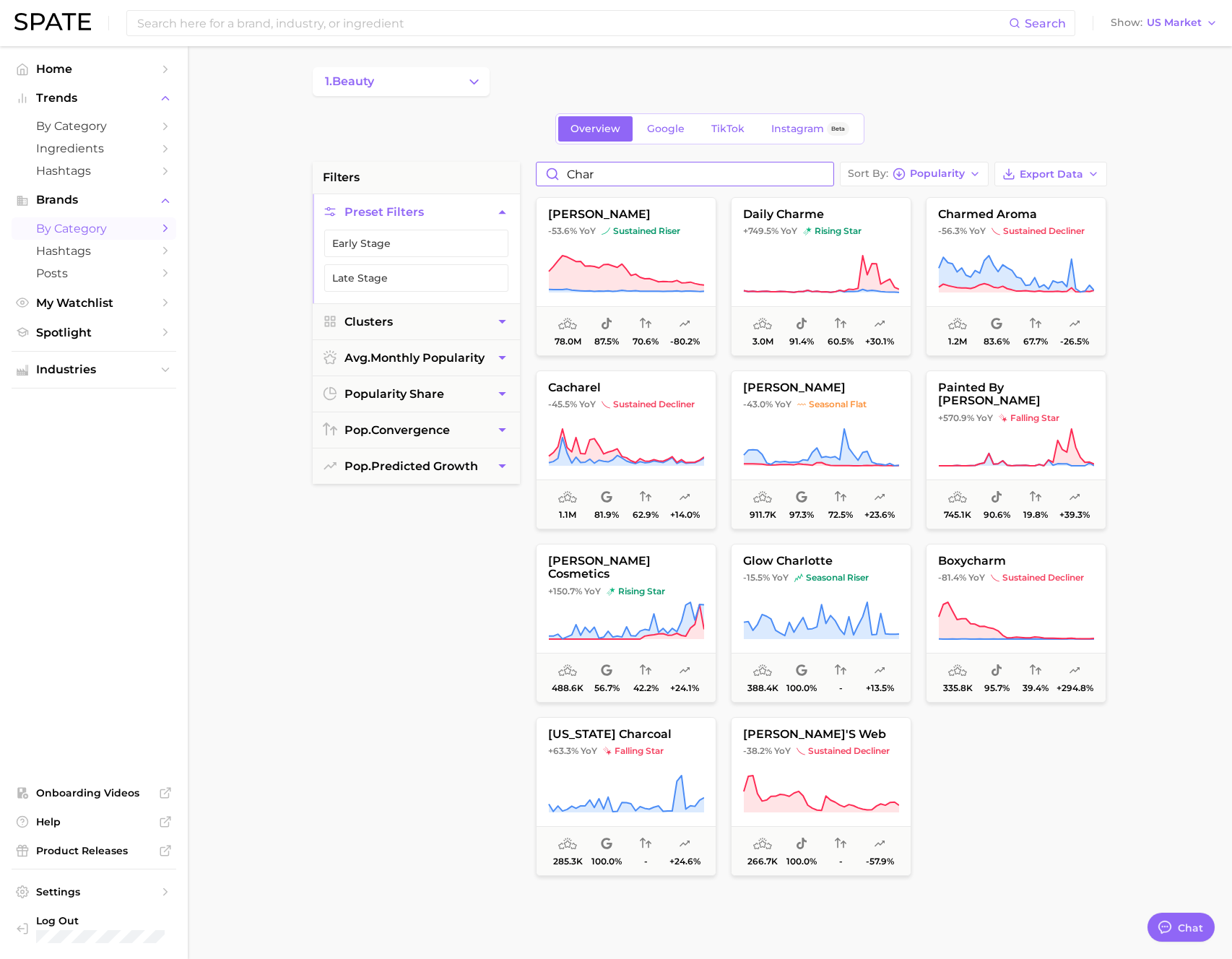
click at [677, 171] on input "char" at bounding box center [685, 173] width 297 height 23
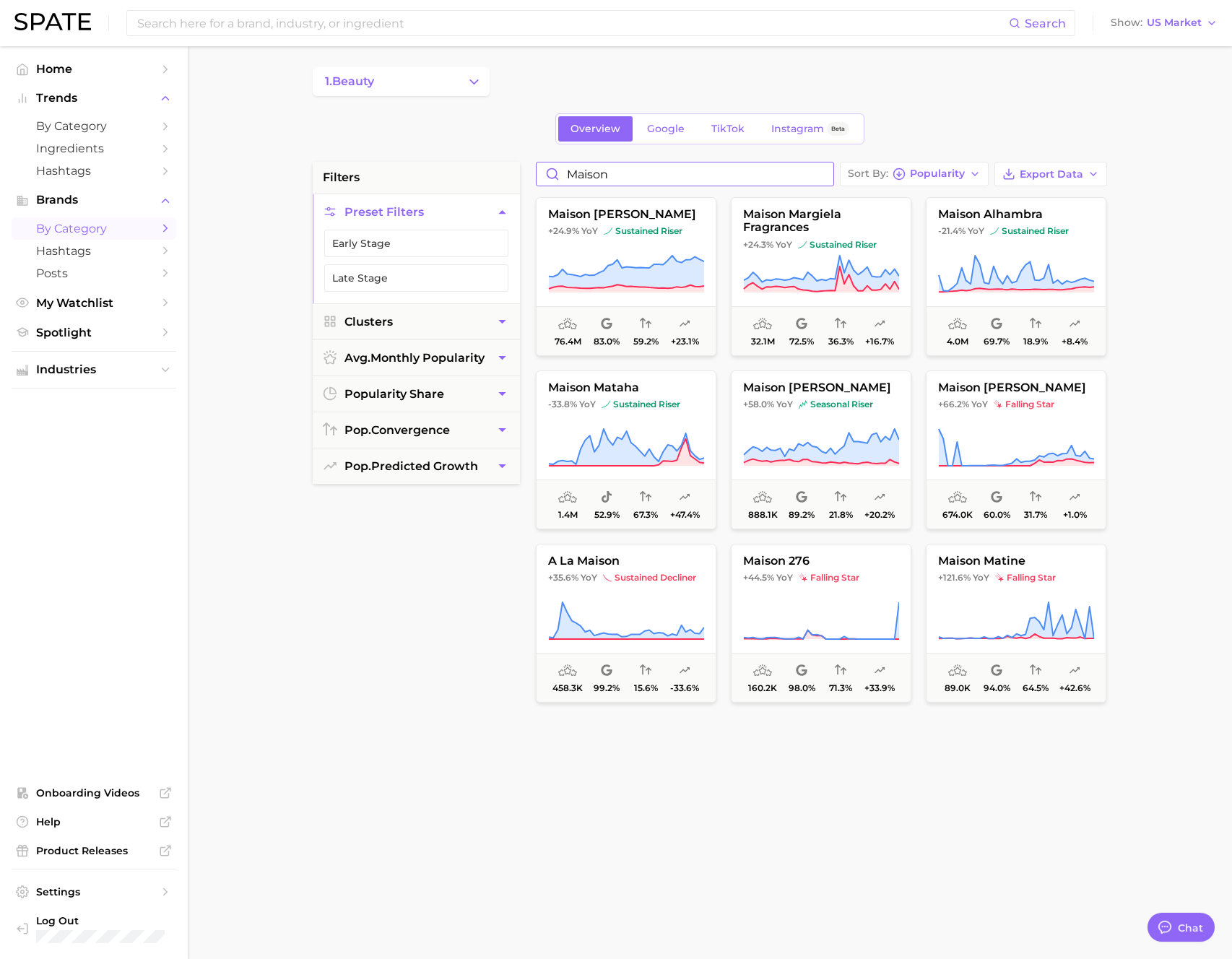
click at [696, 169] on input "maison" at bounding box center [685, 173] width 297 height 23
click at [696, 169] on input "maison" at bounding box center [685, 173] width 297 height 23
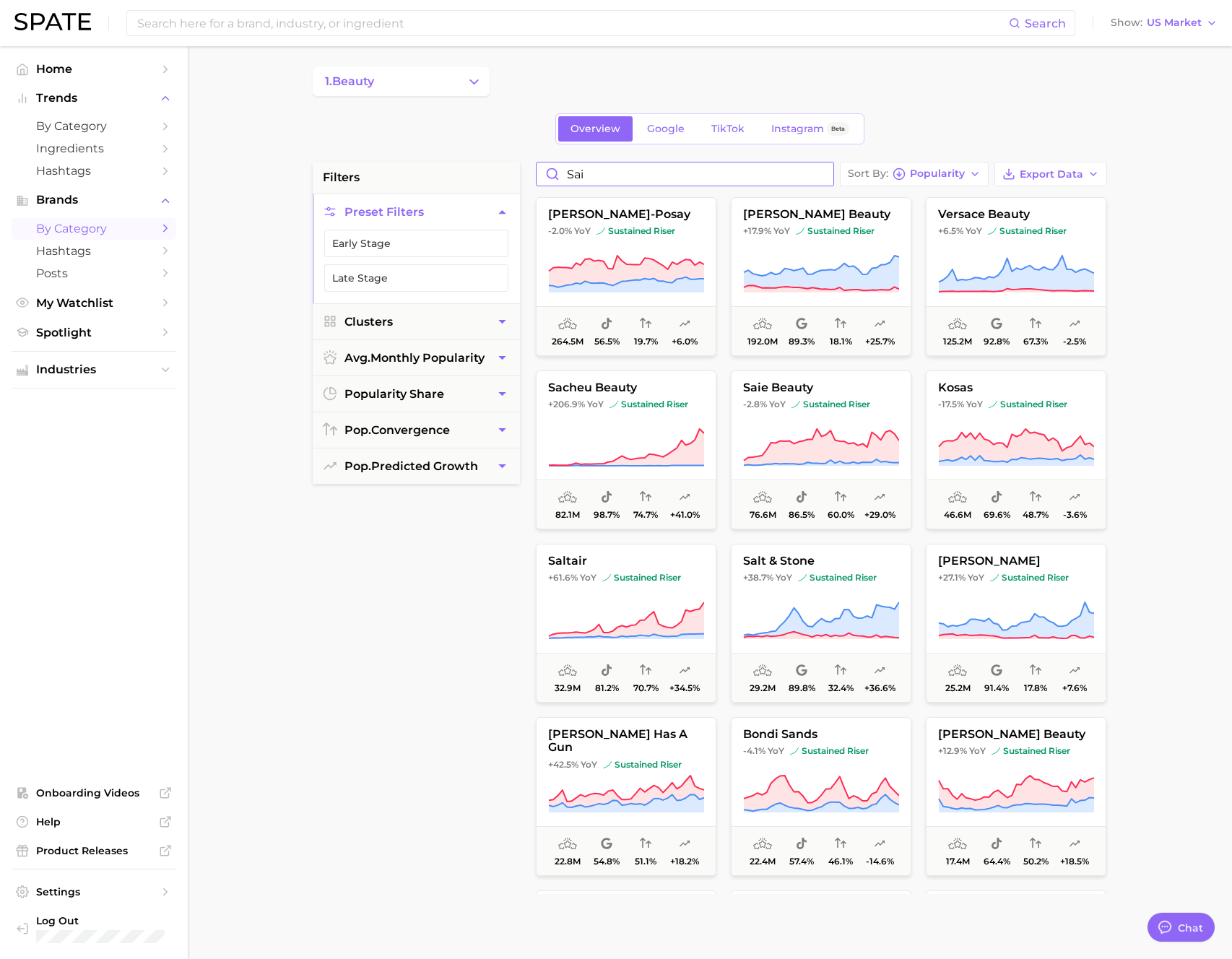
type input "saie"
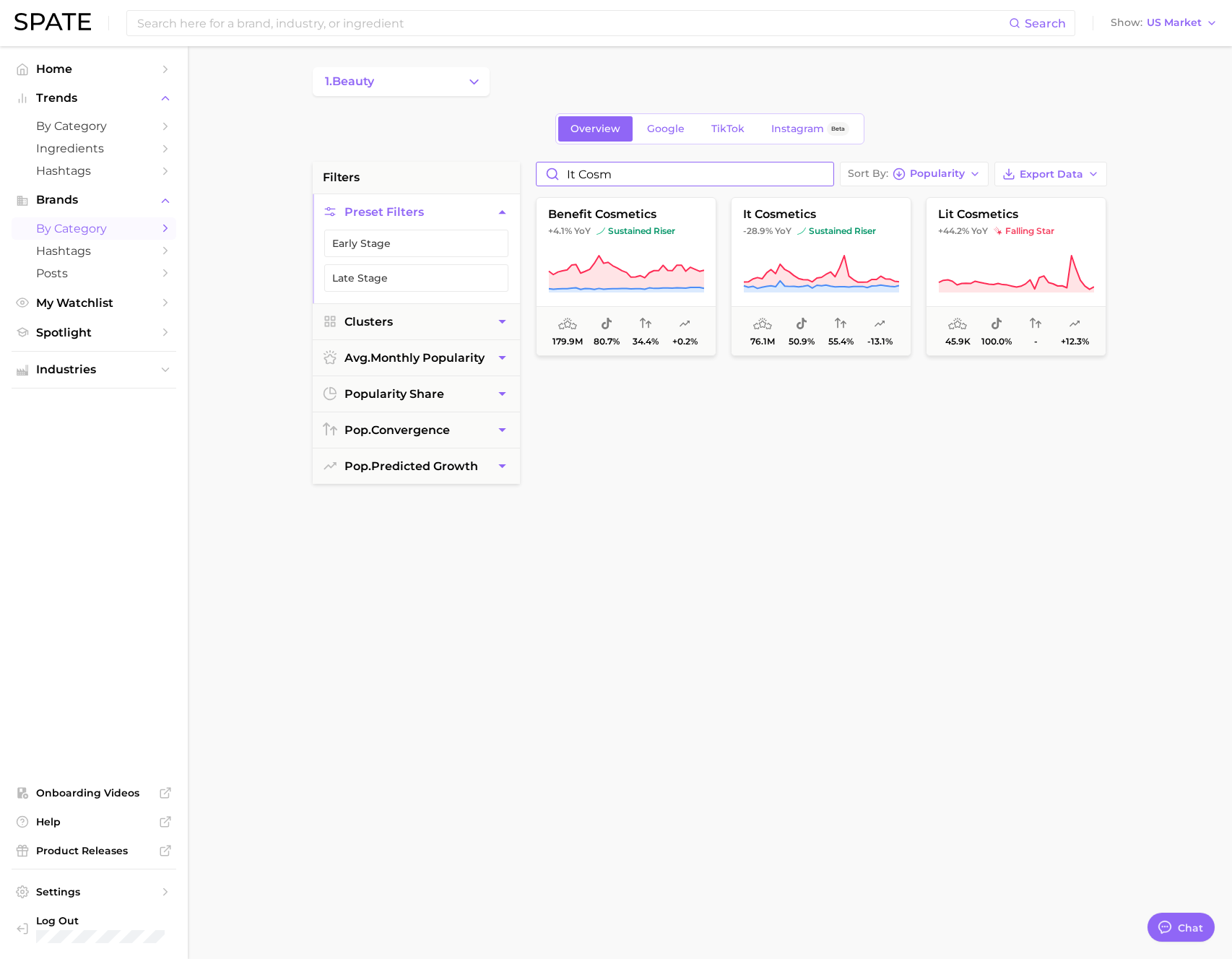
click at [696, 178] on input "it cosm" at bounding box center [685, 173] width 297 height 23
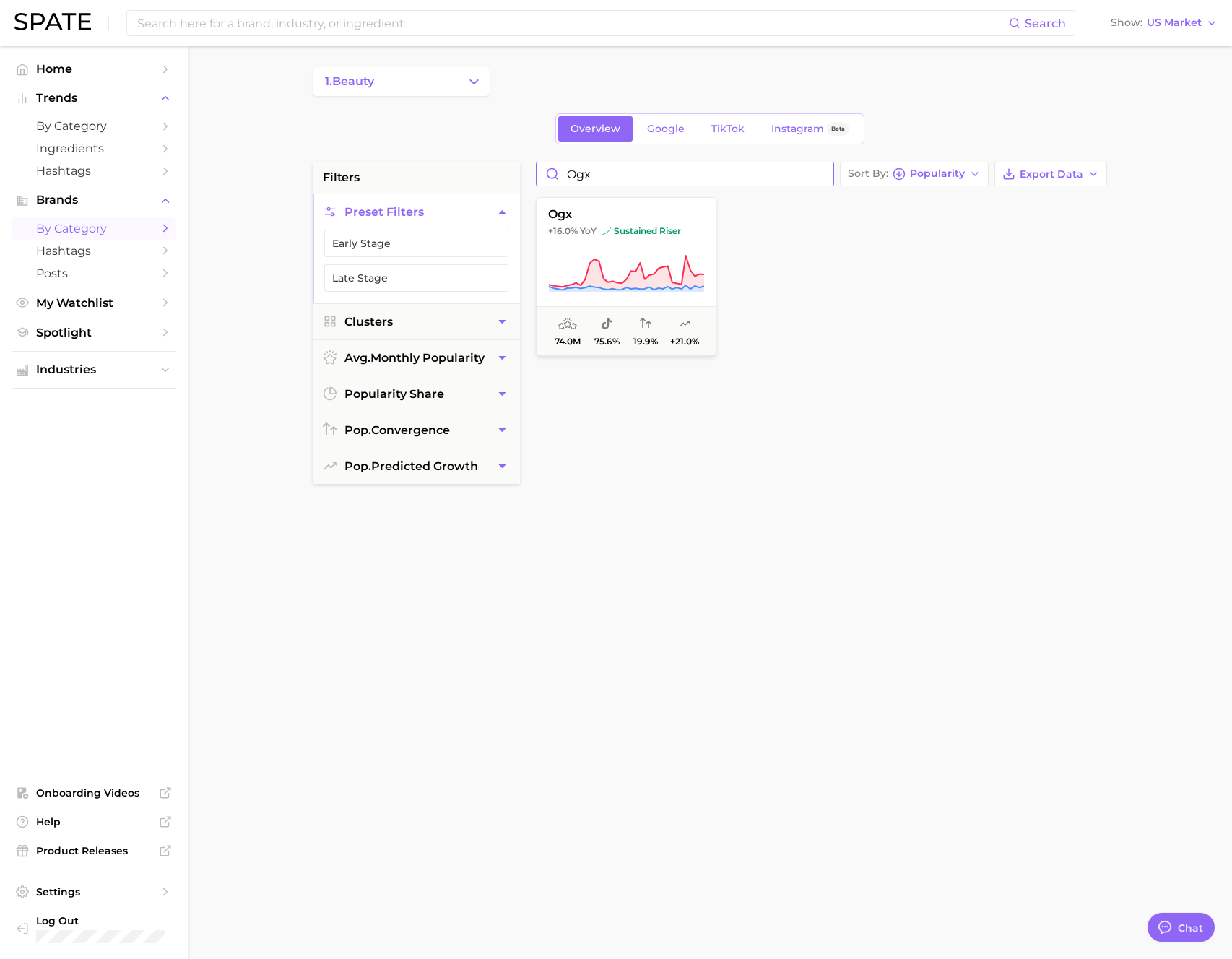
click at [644, 174] on input "ogx" at bounding box center [685, 173] width 297 height 23
click at [700, 177] on input "ipsy" at bounding box center [685, 173] width 297 height 23
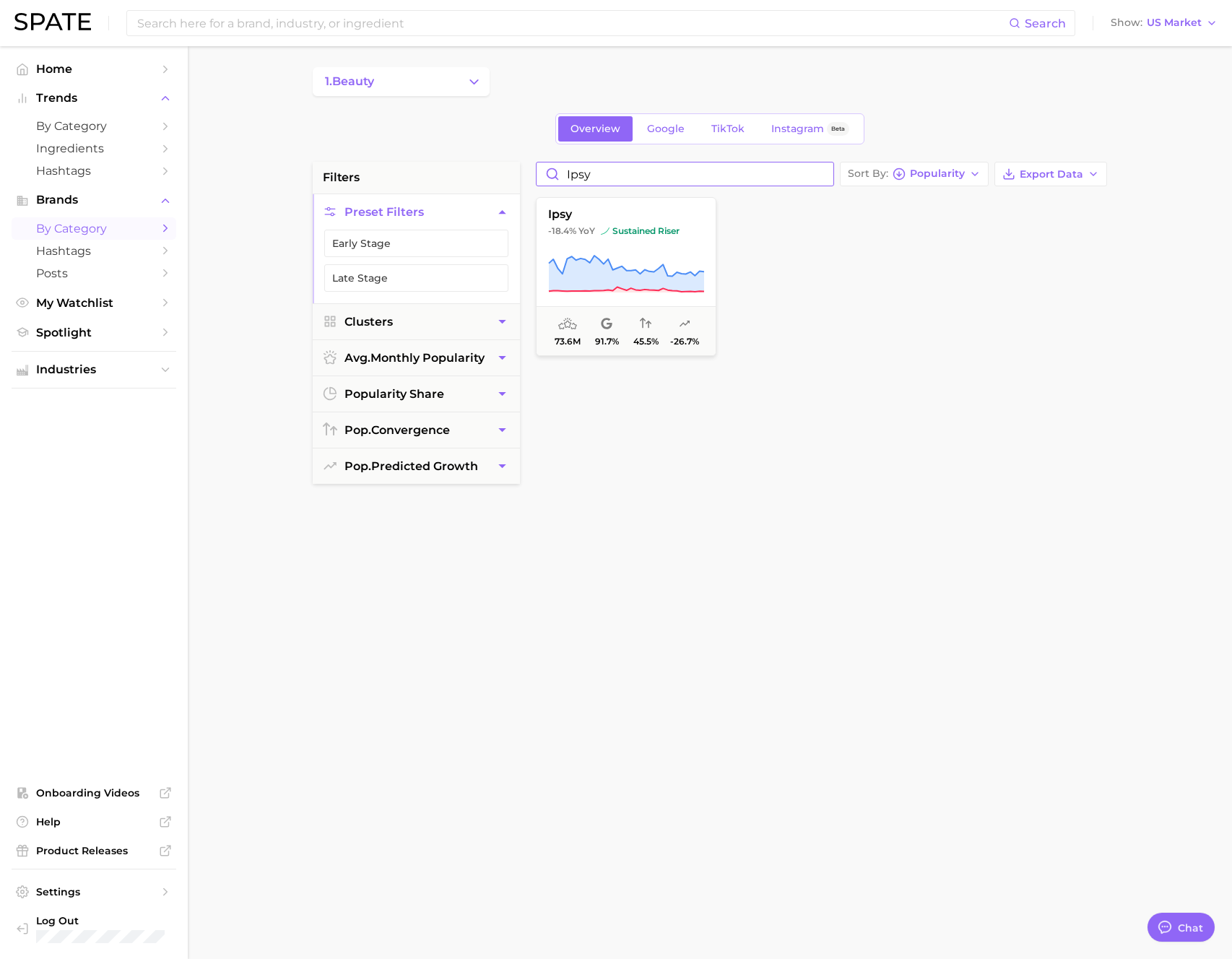
click at [700, 177] on input "ipsy" at bounding box center [685, 173] width 297 height 23
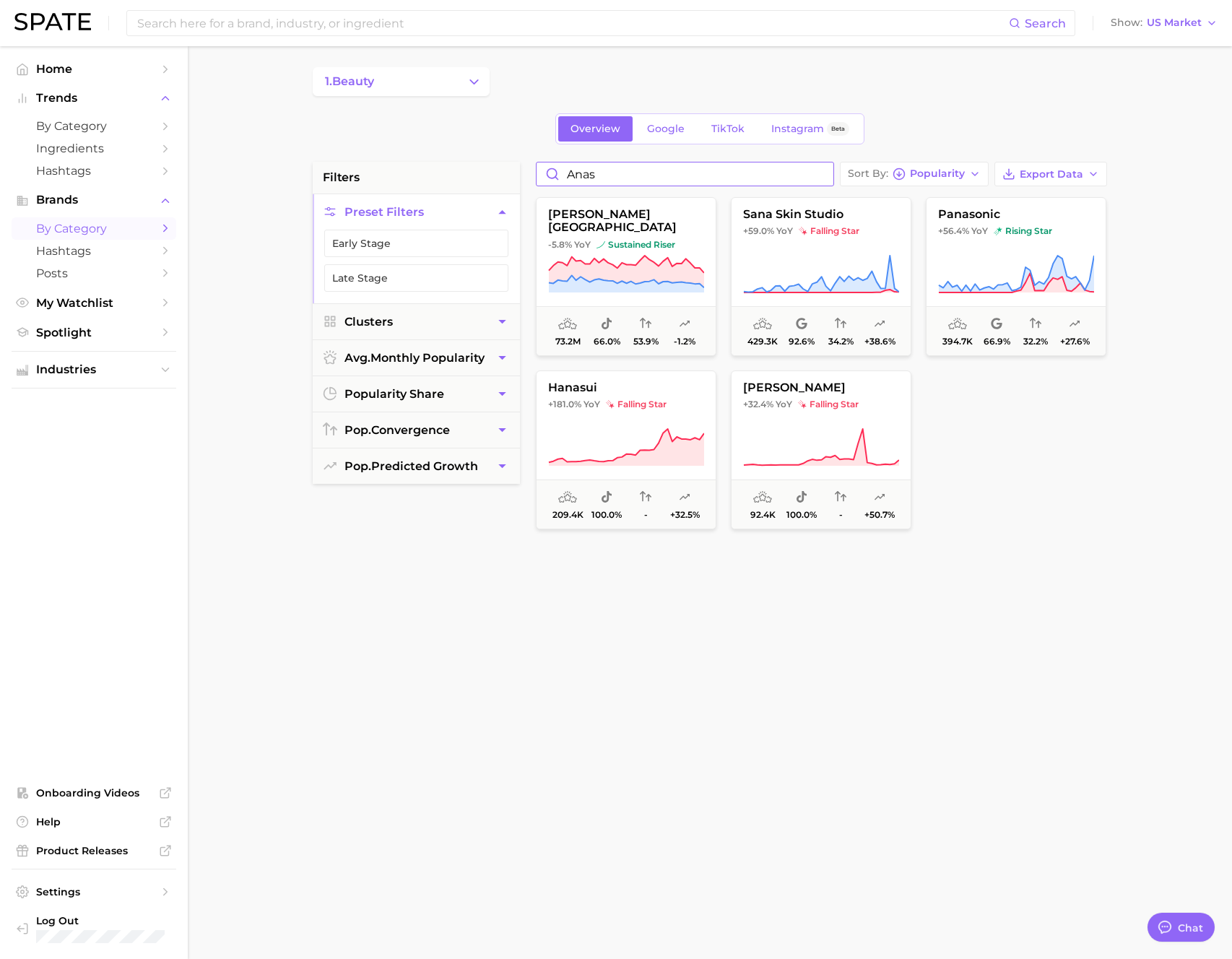
click at [652, 170] on input "anas" at bounding box center [685, 173] width 297 height 23
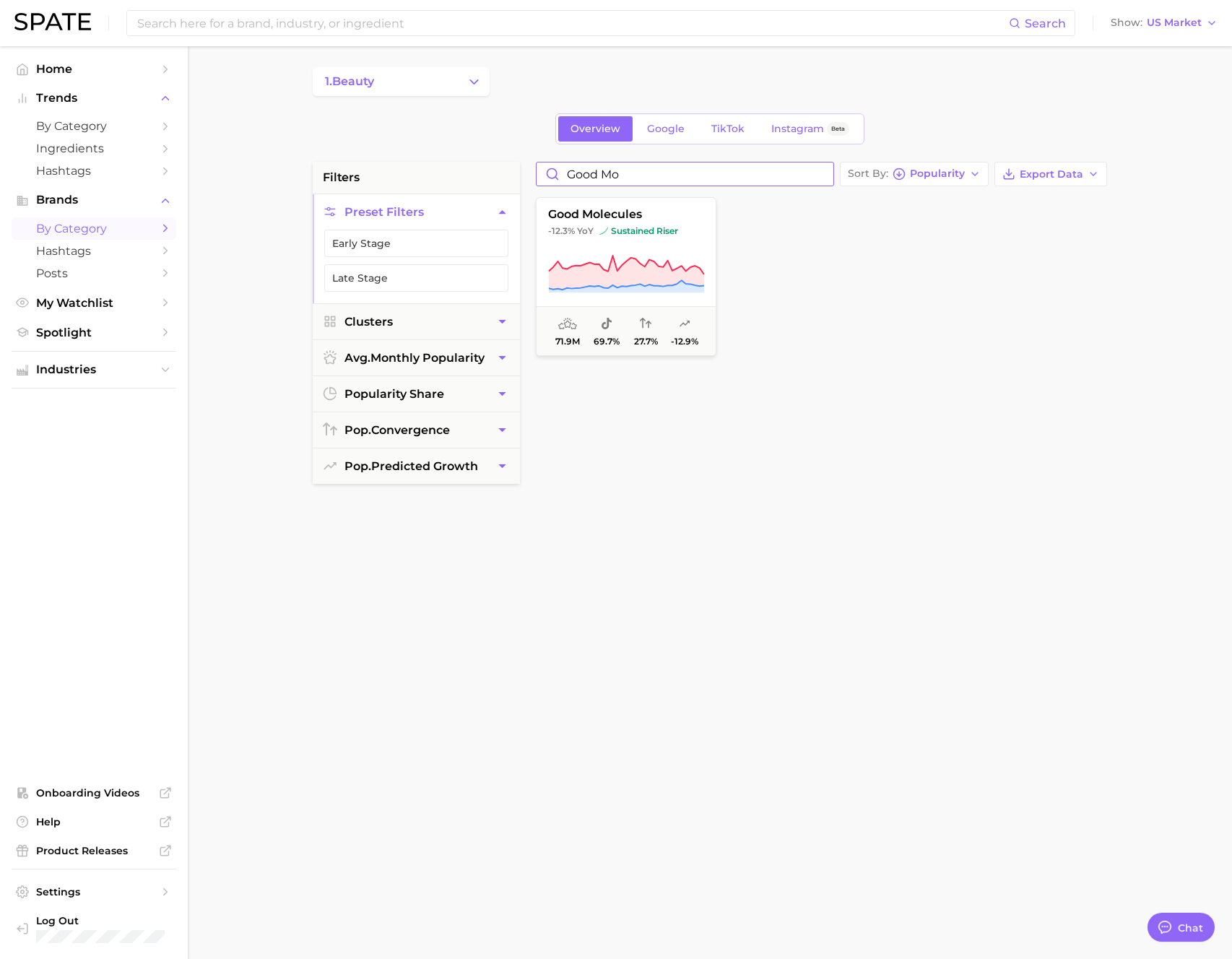
click at [649, 175] on input "good mo" at bounding box center [685, 173] width 297 height 23
click at [649, 175] on input "good mo" at bounding box center [685, 173] width 297 height 23
click at [752, 163] on input "elta" at bounding box center [685, 173] width 297 height 23
click at [746, 169] on input "elta" at bounding box center [685, 173] width 297 height 23
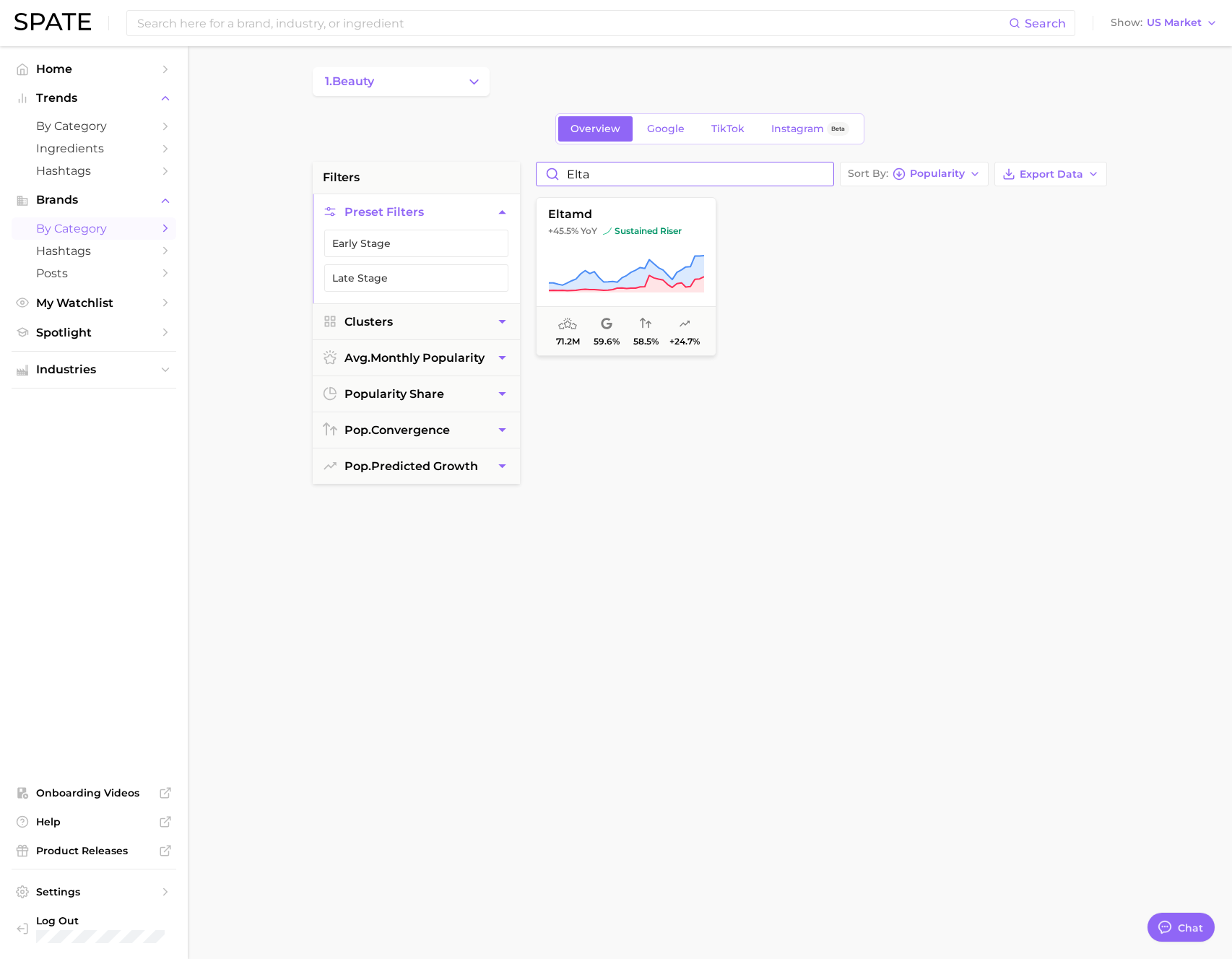
click at [746, 169] on input "elta" at bounding box center [685, 173] width 297 height 23
type input "milani"
click at [727, 169] on input "milani" at bounding box center [685, 173] width 297 height 23
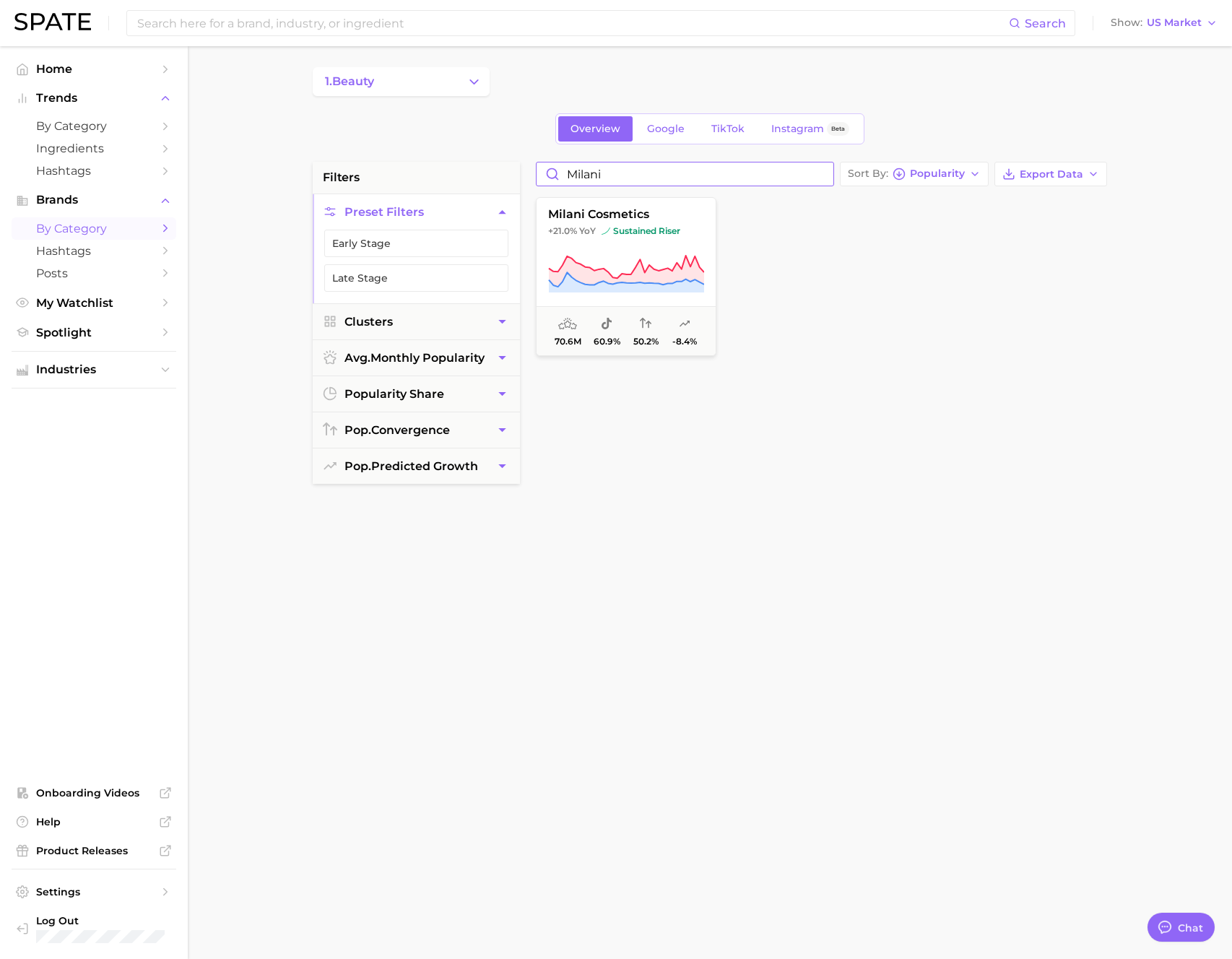
click at [727, 169] on input "milani" at bounding box center [685, 173] width 297 height 23
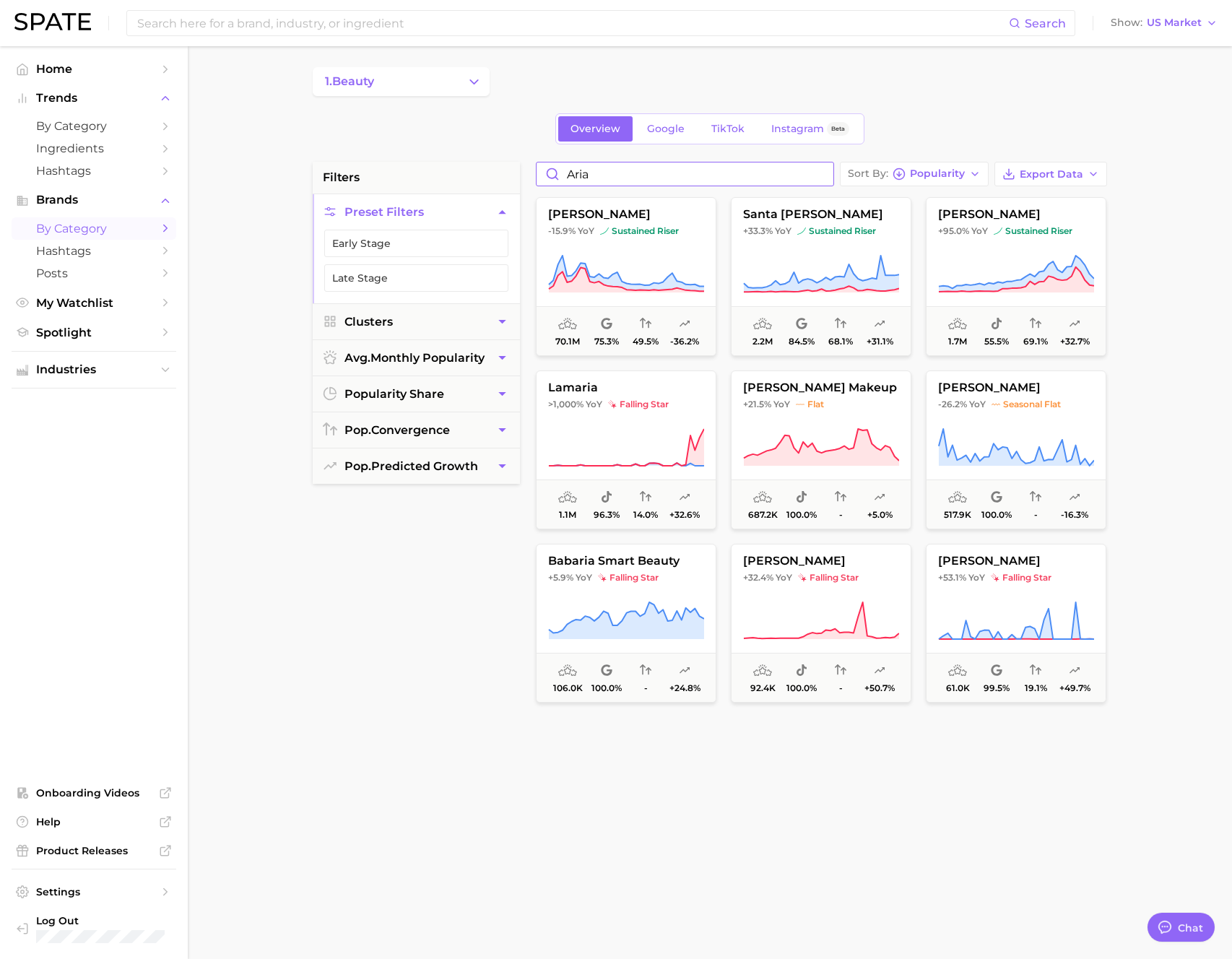
click at [652, 175] on input "aria" at bounding box center [685, 173] width 297 height 23
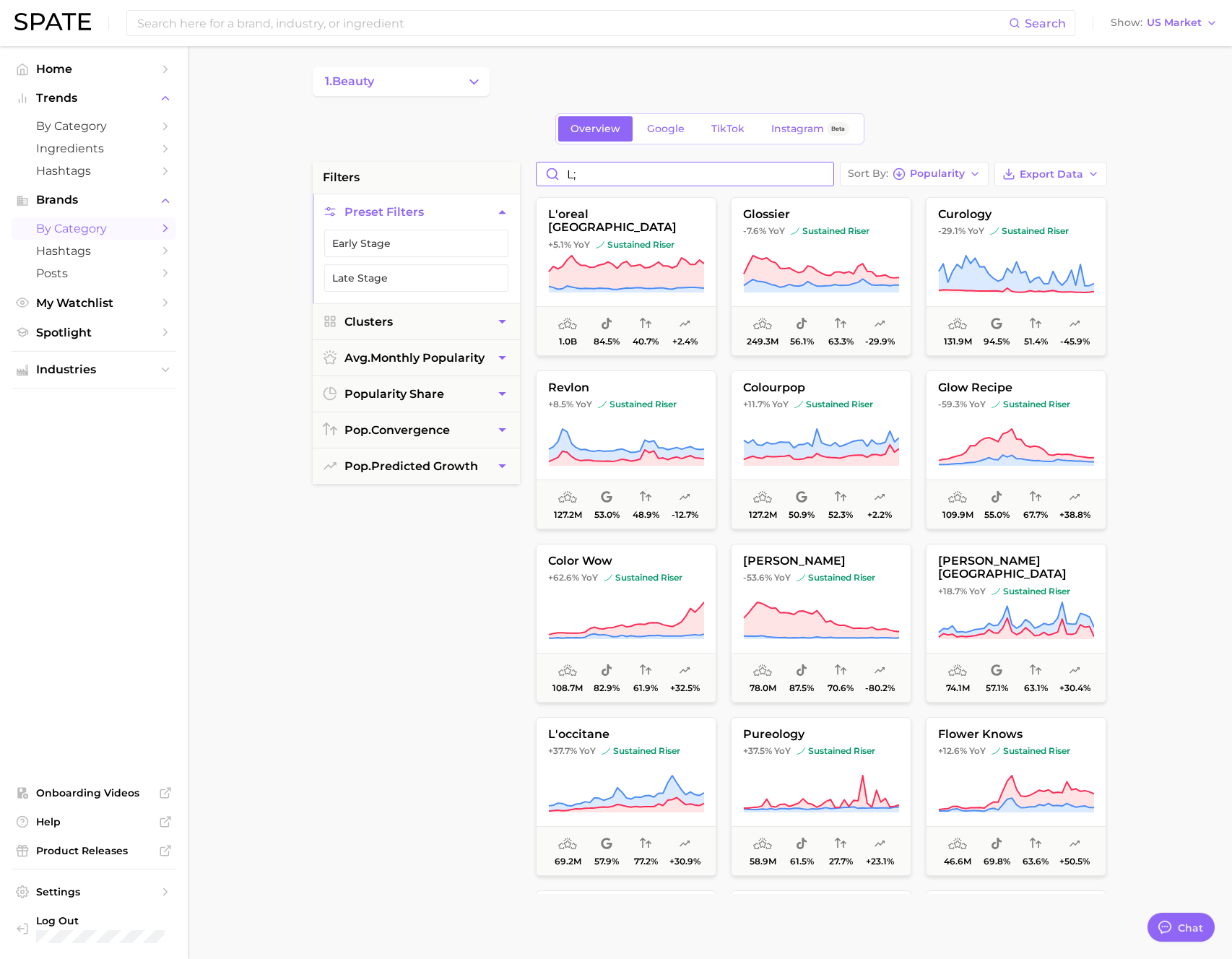
type input "l"
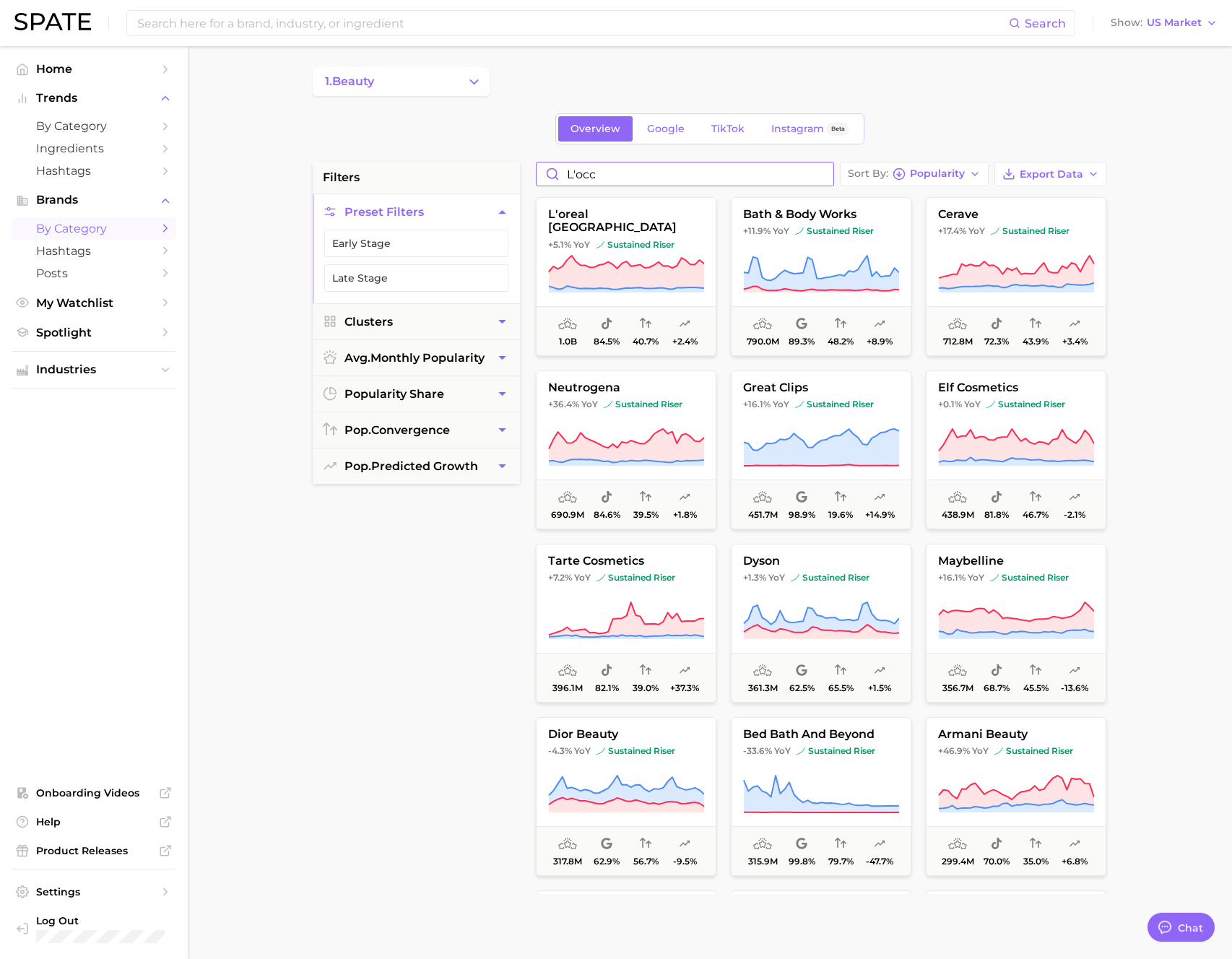
type input "l'occi"
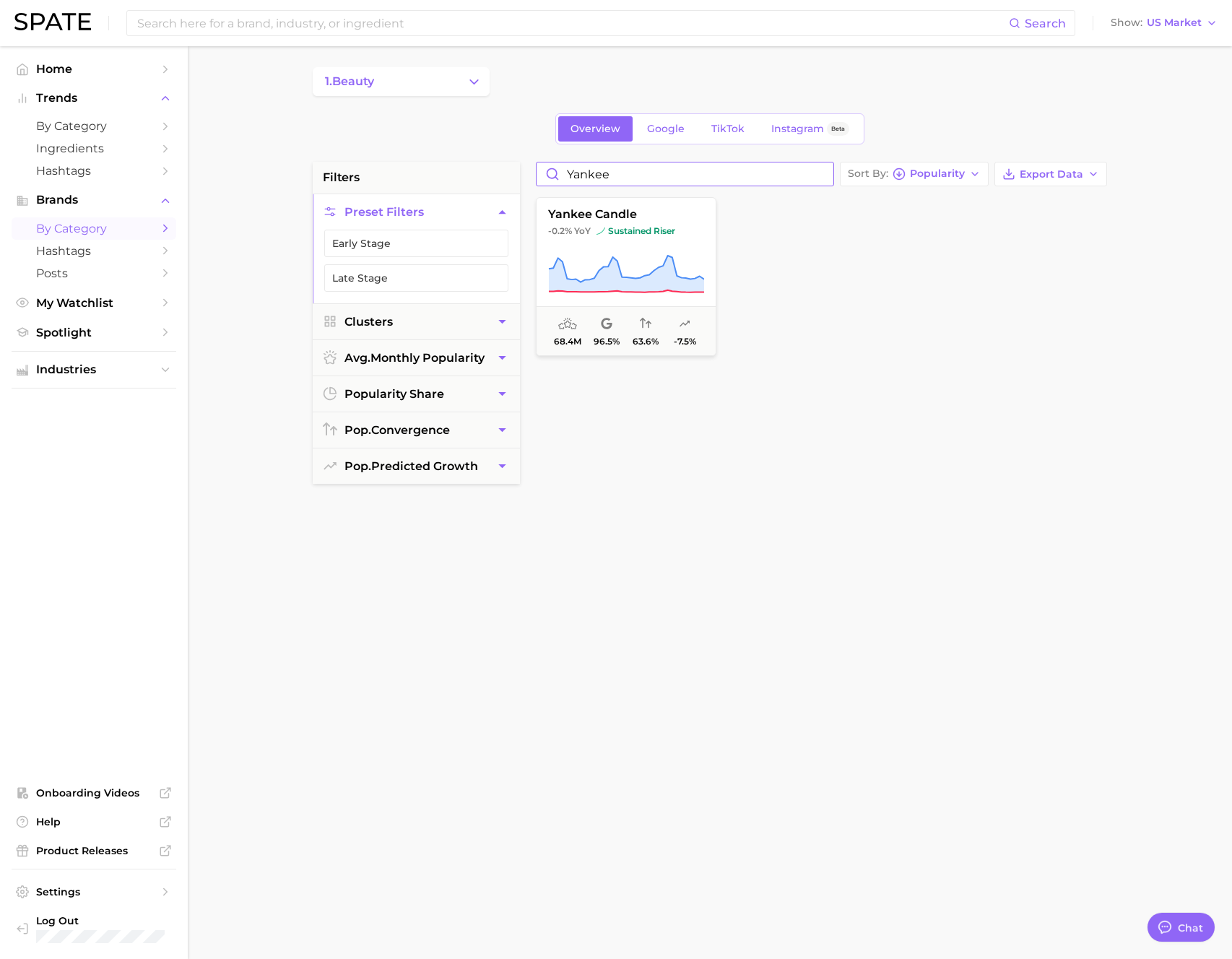
click at [681, 170] on input "yankee" at bounding box center [685, 173] width 297 height 23
type input "amway"
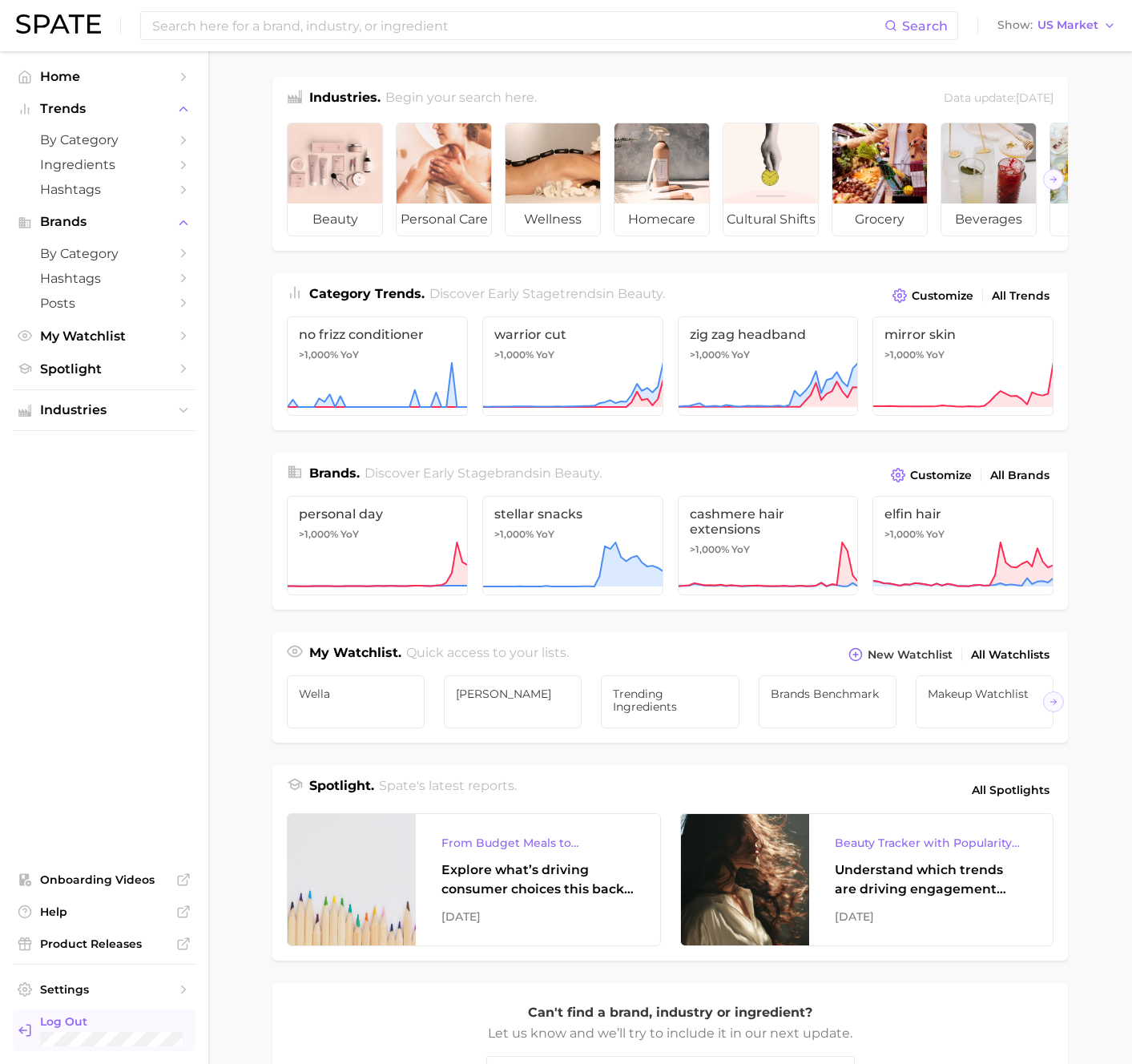
click at [73, 1025] on span "Log Out" at bounding box center [111, 1022] width 142 height 15
